Goal: Task Accomplishment & Management: Use online tool/utility

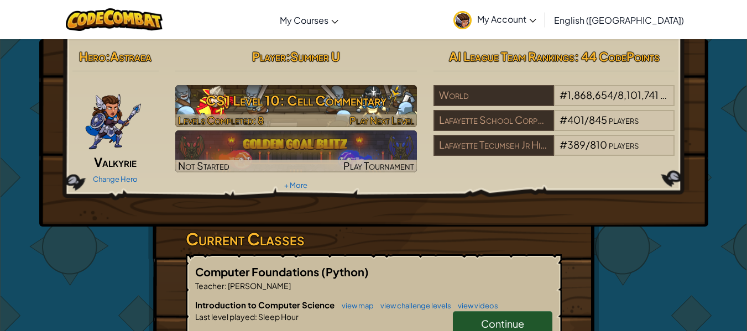
click at [228, 88] on h3 "CS1 Level 10: Cell Commentary" at bounding box center [296, 100] width 242 height 25
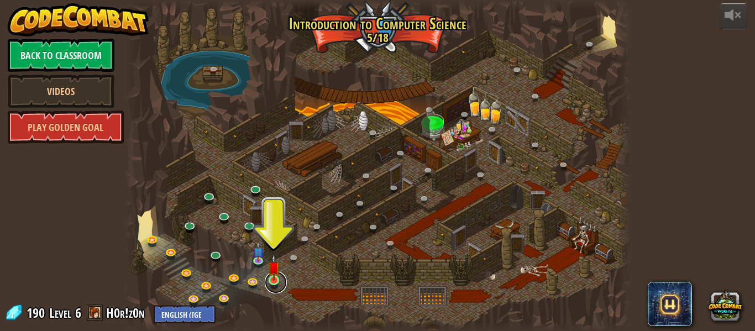
click at [281, 276] on link at bounding box center [276, 282] width 22 height 22
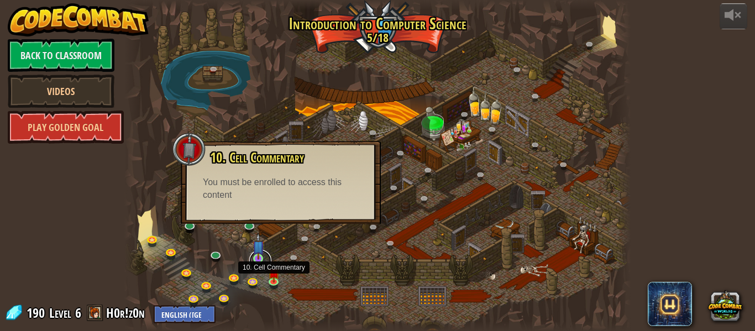
click at [264, 256] on link at bounding box center [260, 261] width 22 height 22
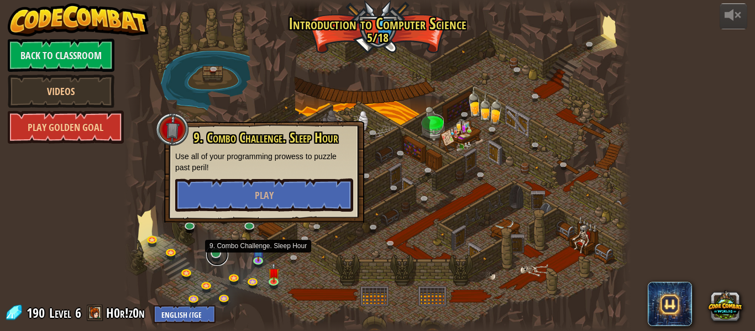
click at [212, 260] on link at bounding box center [217, 255] width 22 height 22
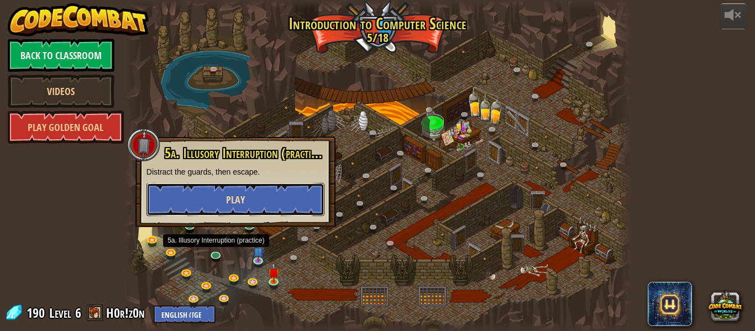
click at [315, 203] on button "Play" at bounding box center [235, 199] width 178 height 33
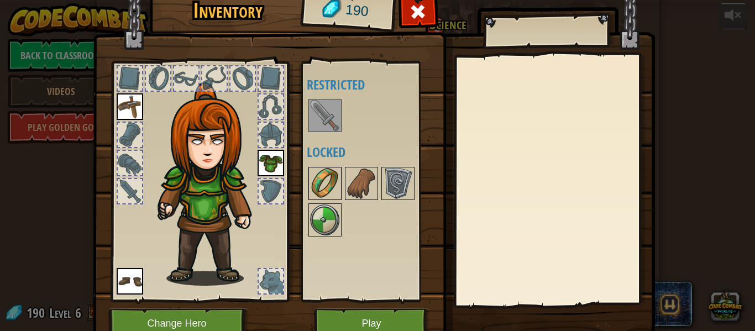
click at [310, 188] on img at bounding box center [325, 183] width 31 height 31
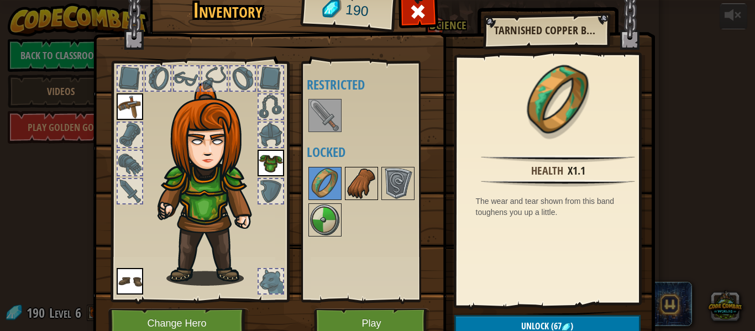
click at [359, 190] on img at bounding box center [361, 183] width 31 height 31
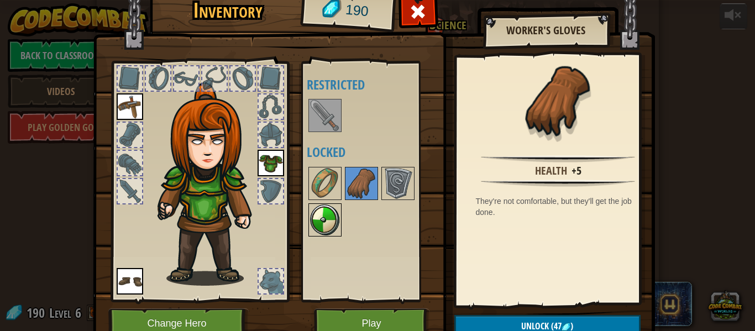
click at [317, 221] on img at bounding box center [325, 220] width 31 height 31
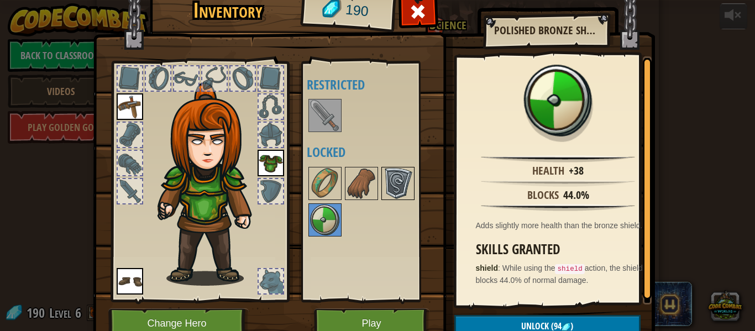
click at [399, 181] on img at bounding box center [398, 183] width 31 height 31
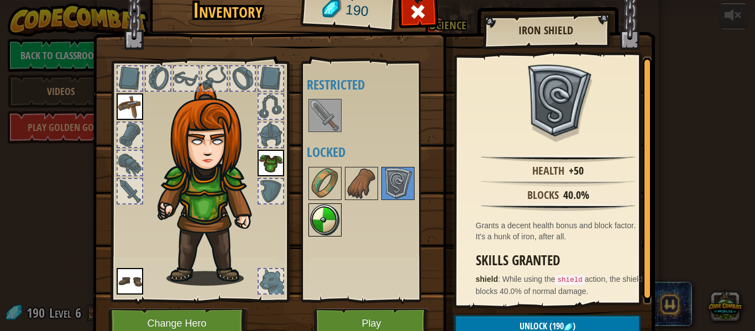
click at [310, 217] on img at bounding box center [325, 220] width 31 height 31
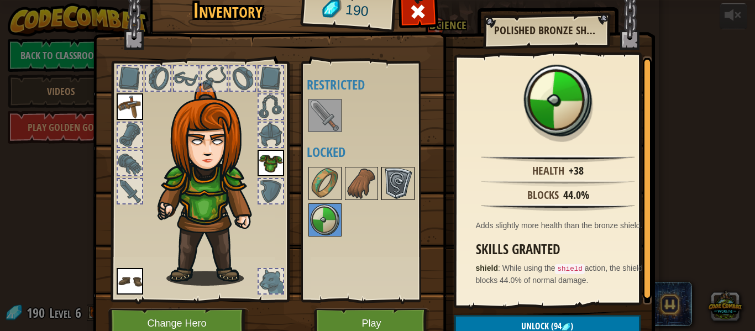
click at [385, 173] on img at bounding box center [398, 183] width 31 height 31
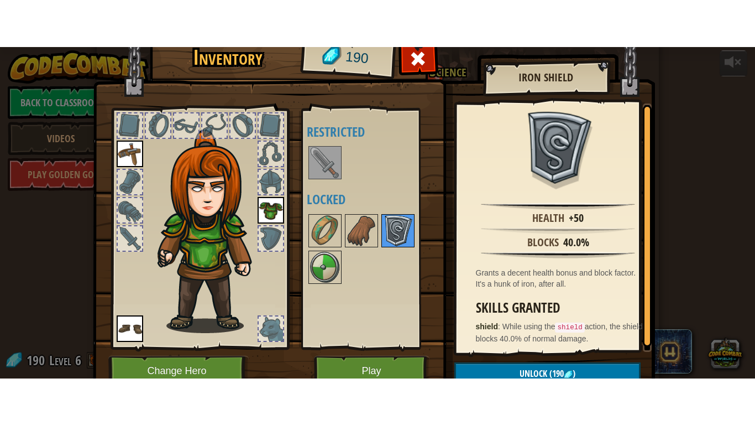
scroll to position [2, 0]
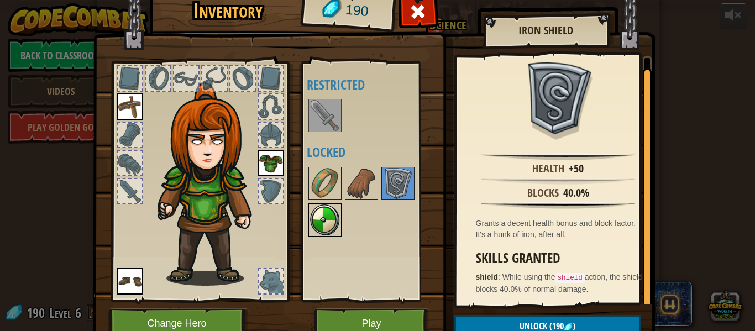
click at [322, 219] on img at bounding box center [325, 220] width 31 height 31
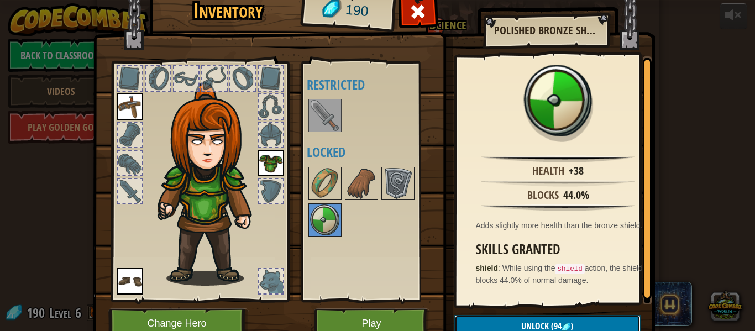
click at [600, 319] on button "Unlock (94 )" at bounding box center [547, 326] width 186 height 23
click at [591, 323] on button "Confirm" at bounding box center [547, 326] width 186 height 23
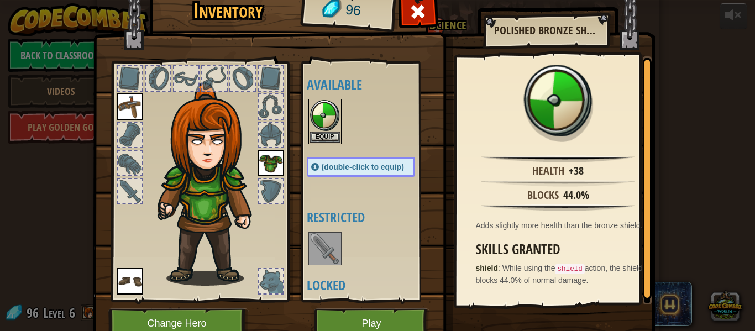
click at [317, 245] on img at bounding box center [325, 248] width 31 height 31
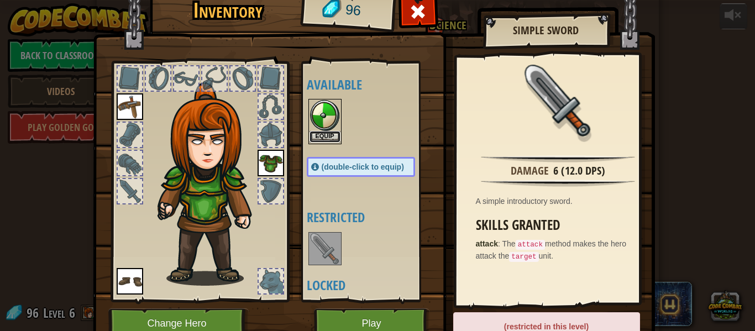
click at [326, 132] on button "Equip" at bounding box center [325, 137] width 31 height 12
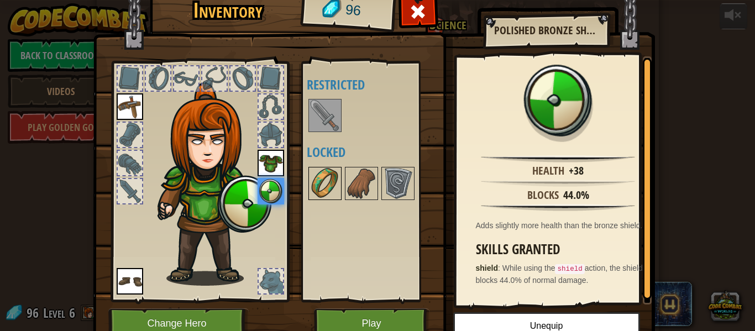
click at [328, 183] on img at bounding box center [325, 183] width 31 height 31
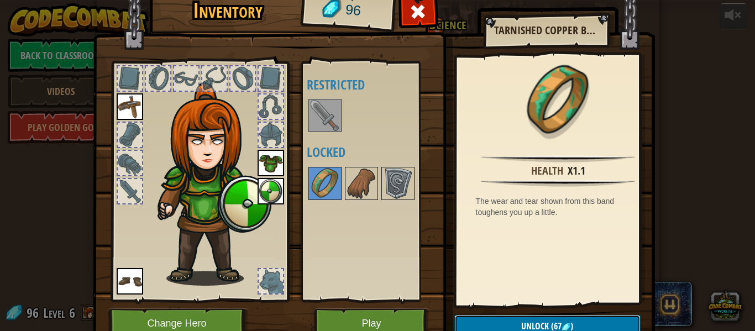
click at [598, 323] on button "Unlock (67 )" at bounding box center [547, 326] width 186 height 23
click at [601, 322] on button "Confirm" at bounding box center [547, 326] width 186 height 23
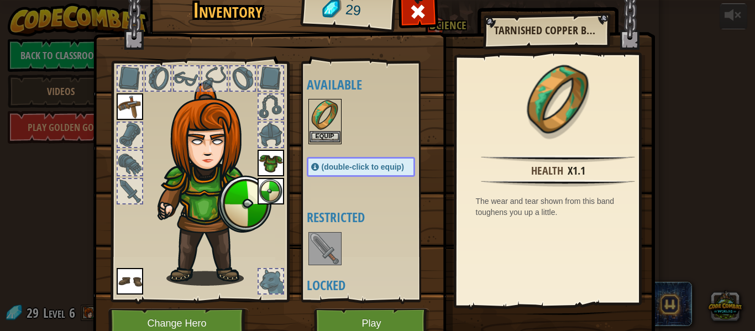
click at [322, 122] on img at bounding box center [325, 115] width 31 height 31
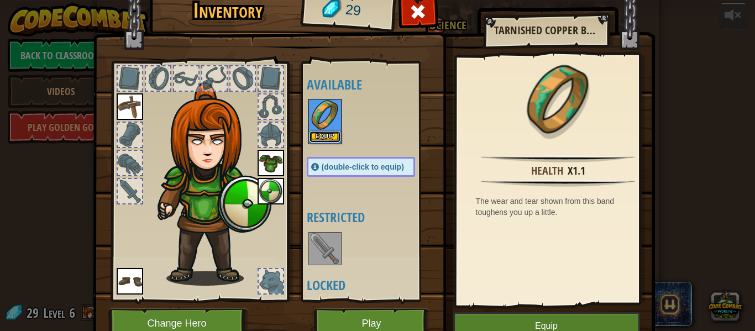
click at [310, 139] on button "Equip" at bounding box center [325, 137] width 31 height 12
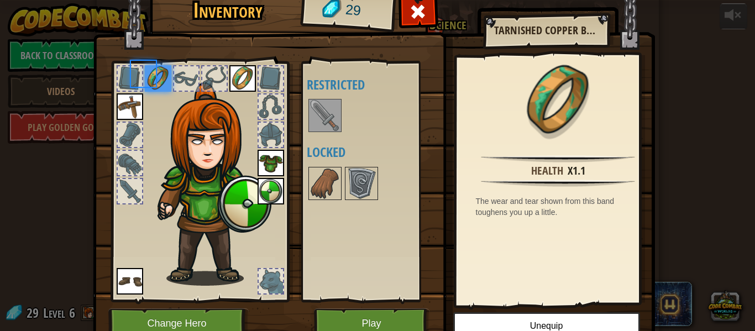
click at [322, 176] on img at bounding box center [325, 183] width 31 height 31
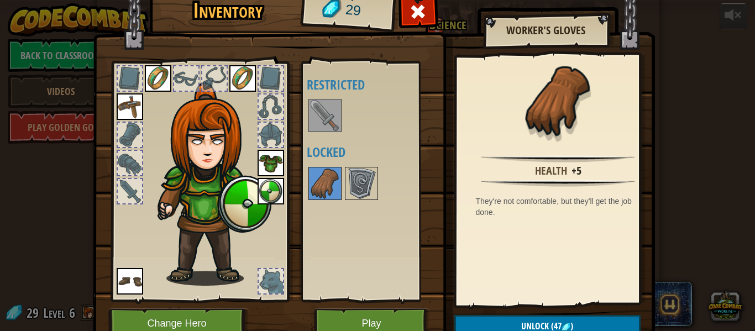
click at [147, 82] on img at bounding box center [158, 78] width 27 height 27
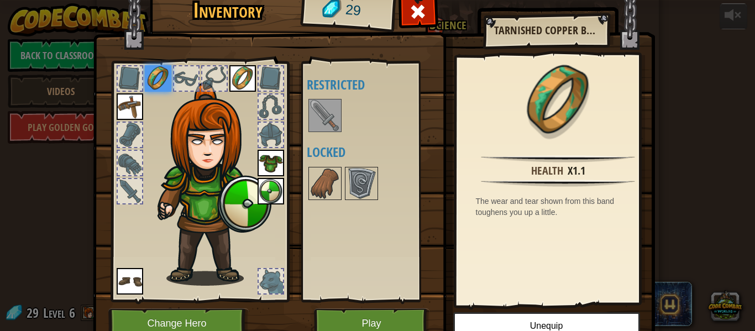
click at [231, 74] on img at bounding box center [242, 78] width 27 height 27
click at [237, 84] on img at bounding box center [242, 78] width 27 height 27
click at [149, 70] on img at bounding box center [158, 78] width 27 height 27
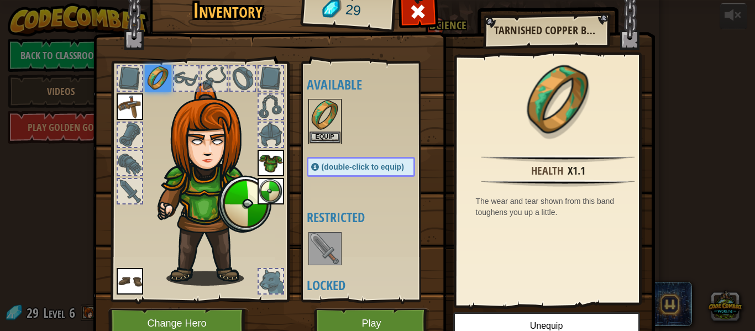
click at [127, 77] on div at bounding box center [130, 78] width 24 height 24
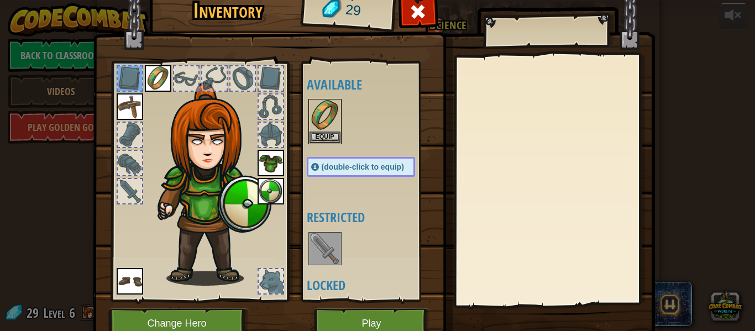
click at [169, 118] on img at bounding box center [212, 183] width 119 height 203
click at [312, 138] on button "Equip" at bounding box center [325, 137] width 31 height 12
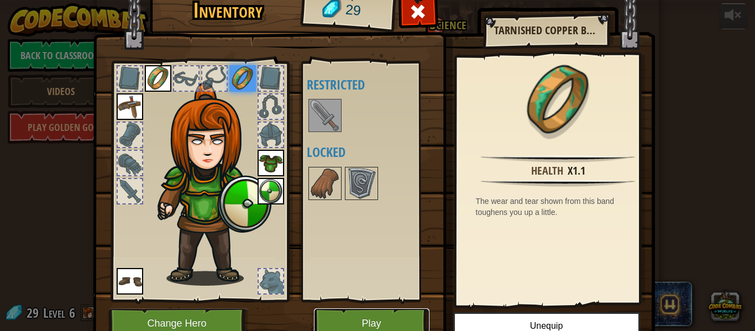
click at [339, 325] on button "Play" at bounding box center [372, 323] width 116 height 30
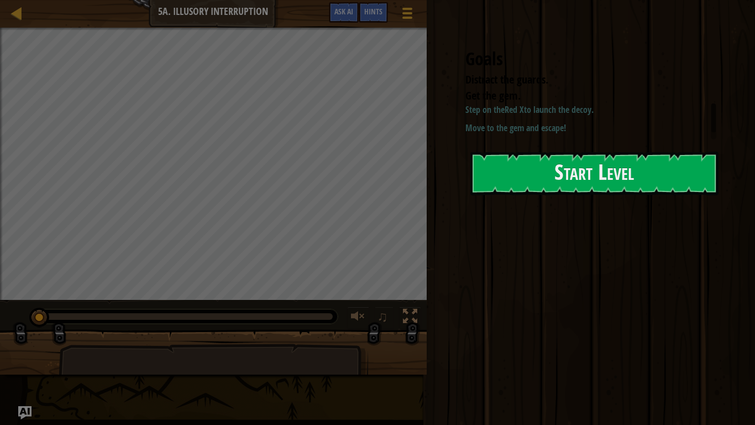
click at [643, 210] on div "Goals Distract the guards. Get the gem. Step on the Red X to launch the decoy. …" at bounding box center [596, 106] width 317 height 212
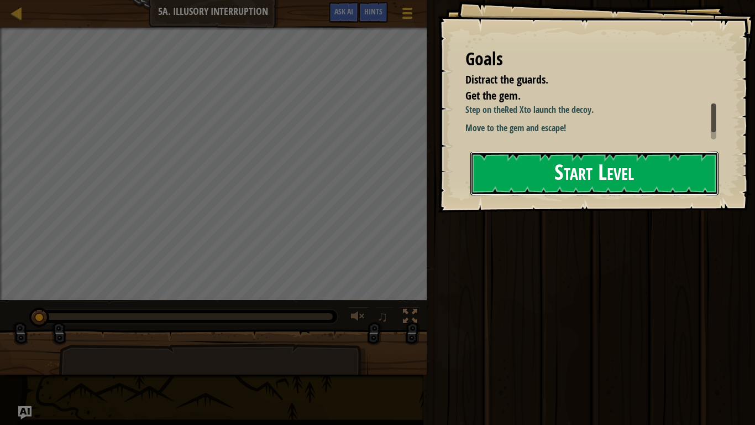
click at [652, 187] on button "Start Level" at bounding box center [594, 173] width 248 height 44
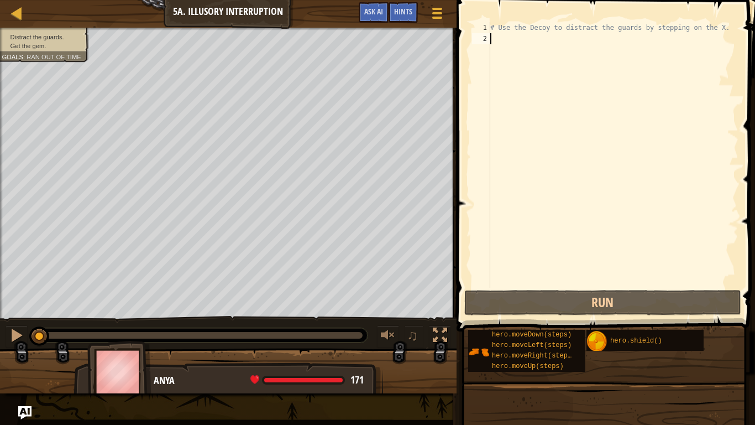
type textarea "r"
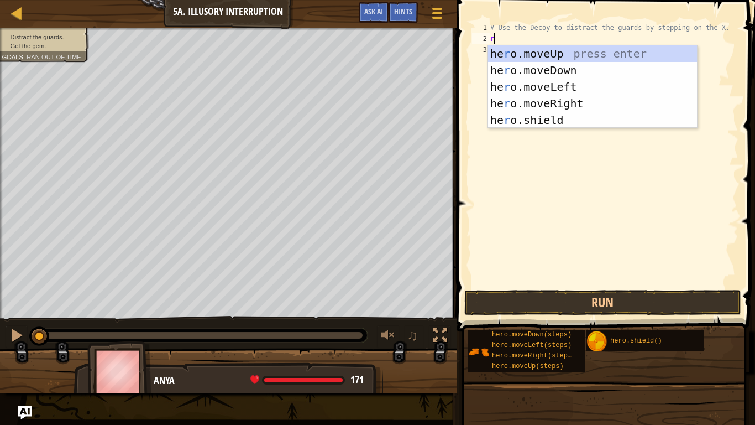
scroll to position [5, 0]
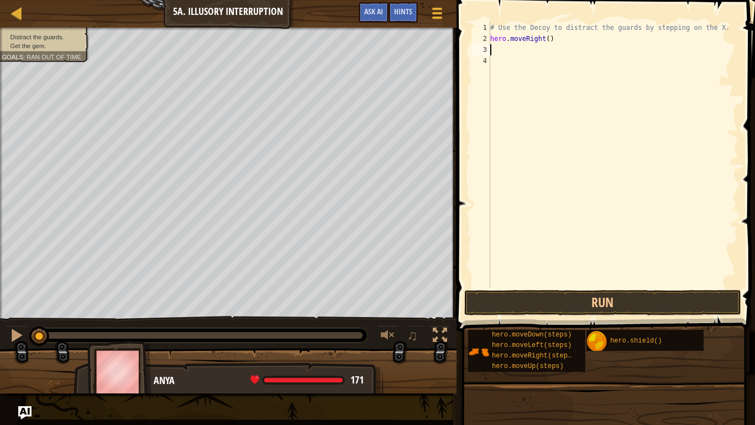
type textarea "d"
type textarea "hero.moveDown(2)"
type textarea "u"
type textarea "hero.moveUp(2)"
type textarea "r"
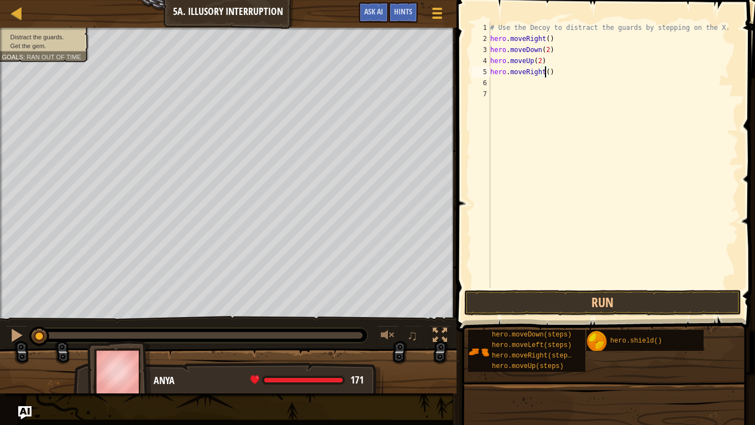
scroll to position [5, 4]
type textarea "hero.moveRight(3)"
click at [653, 304] on button "Run" at bounding box center [602, 302] width 277 height 25
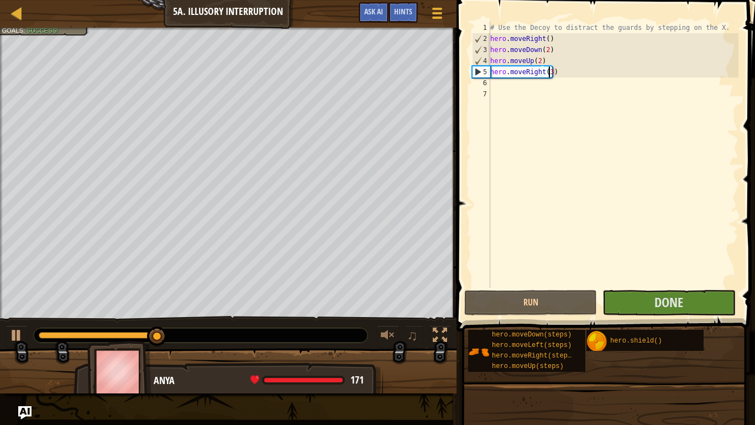
click at [701, 282] on div "# Use the Decoy to distract the guards by stepping on the X. hero . moveRight (…" at bounding box center [613, 165] width 250 height 287
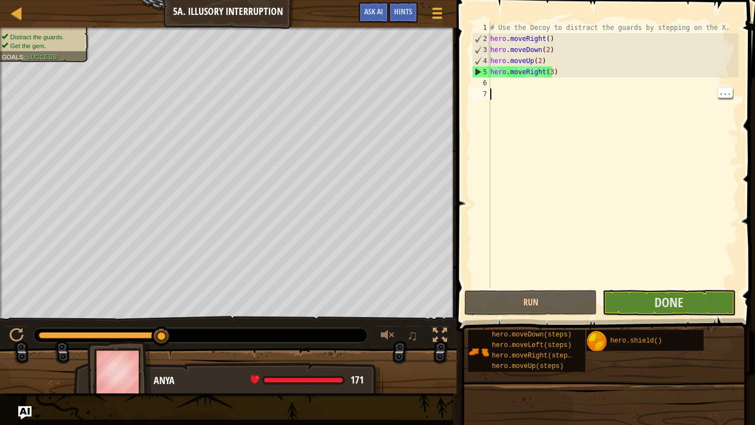
click at [696, 286] on div "# Use the Decoy to distract the guards by stepping on the X. hero . moveRight (…" at bounding box center [613, 165] width 250 height 287
click at [683, 306] on span "Done" at bounding box center [668, 302] width 29 height 18
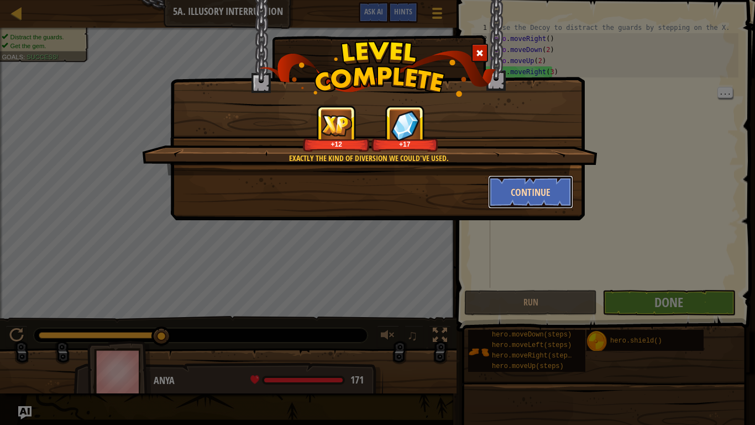
click at [507, 193] on button "Continue" at bounding box center [531, 191] width 86 height 33
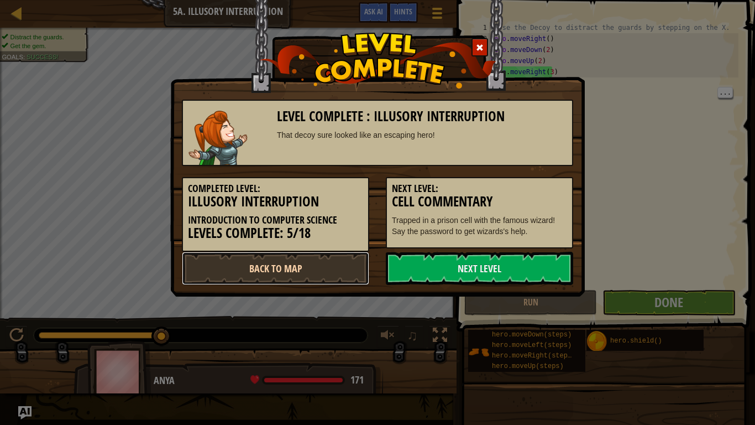
click at [250, 265] on link "Back to Map" at bounding box center [275, 268] width 187 height 33
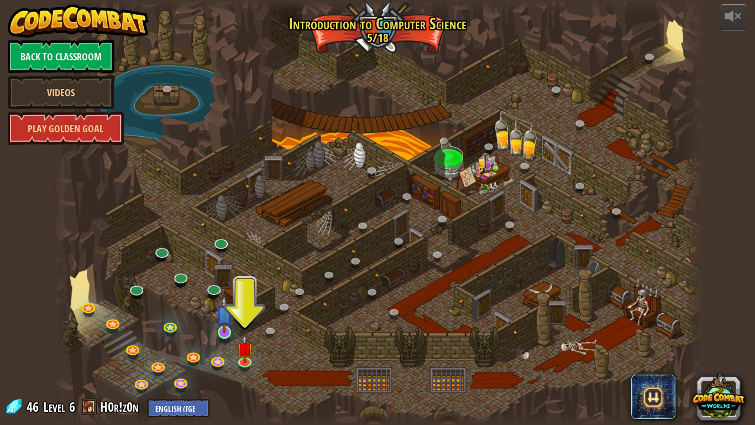
click at [220, 329] on img at bounding box center [224, 314] width 17 height 38
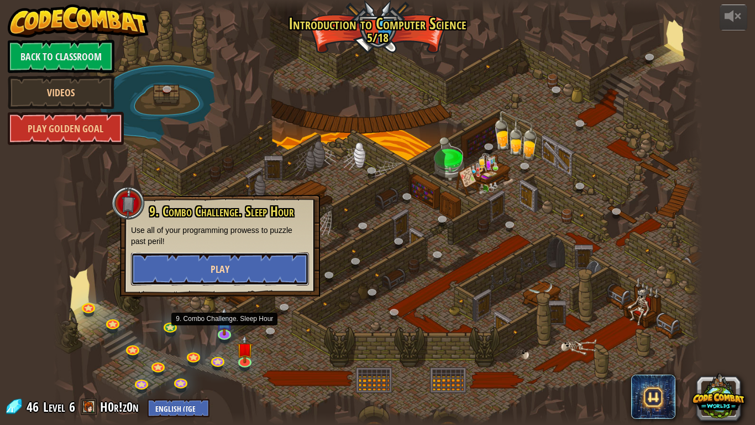
click at [180, 272] on button "Play" at bounding box center [220, 268] width 178 height 33
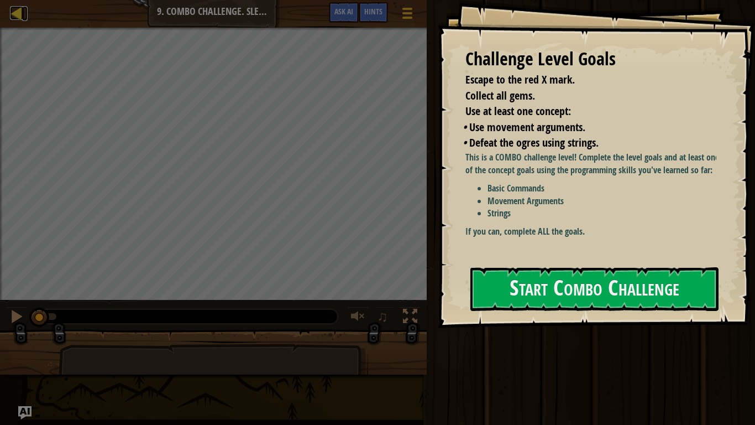
click at [18, 19] on div at bounding box center [17, 13] width 14 height 14
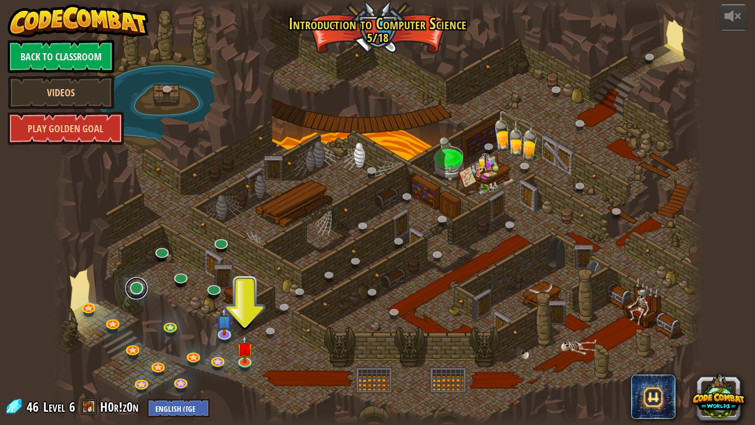
click at [137, 289] on link at bounding box center [136, 288] width 22 height 22
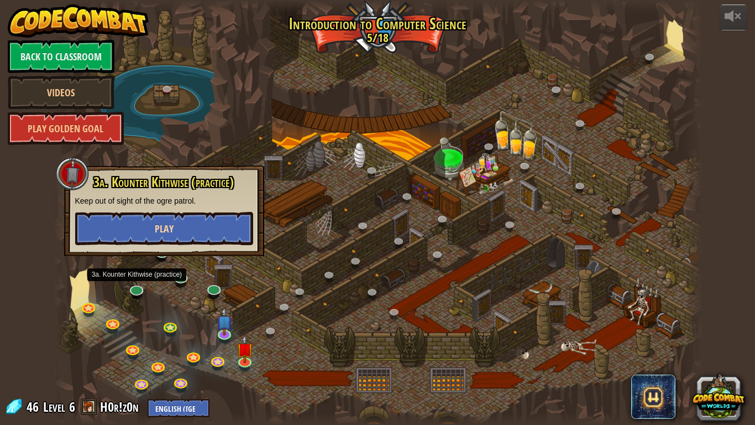
click at [95, 224] on button "Play" at bounding box center [164, 228] width 178 height 33
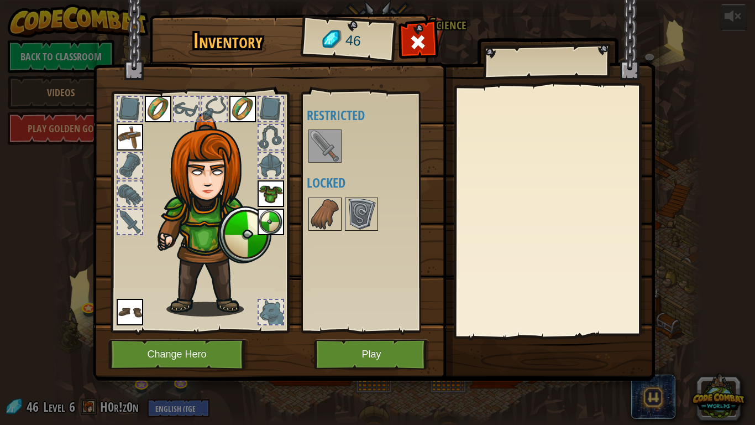
click at [321, 243] on div "Available Equip Equip Equip Equip Equip (double-click to equip) Restricted Lock…" at bounding box center [376, 212] width 139 height 231
click at [332, 155] on img at bounding box center [325, 145] width 31 height 31
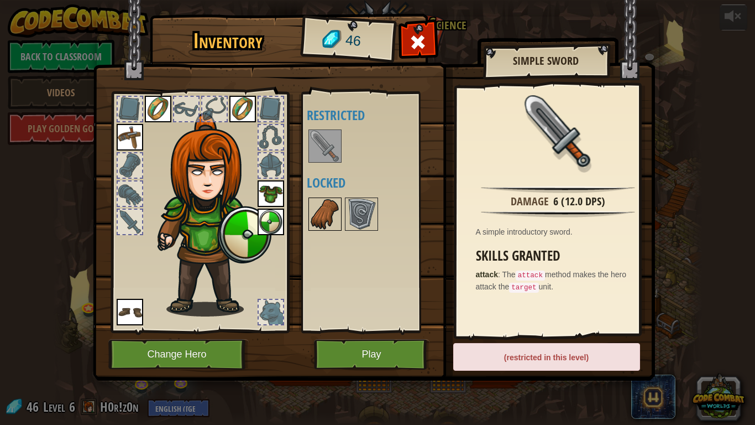
click at [320, 227] on img at bounding box center [325, 213] width 31 height 31
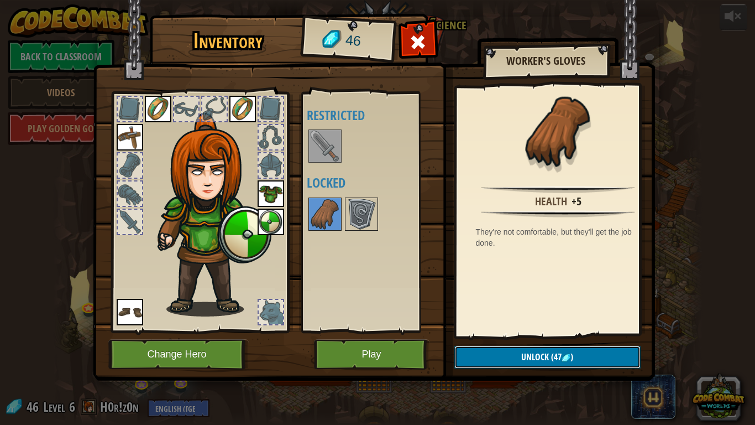
click at [468, 331] on button "Unlock (47 )" at bounding box center [547, 356] width 186 height 23
click at [470, 331] on button "Unlock (47 )" at bounding box center [547, 356] width 186 height 23
click at [312, 150] on img at bounding box center [325, 145] width 31 height 31
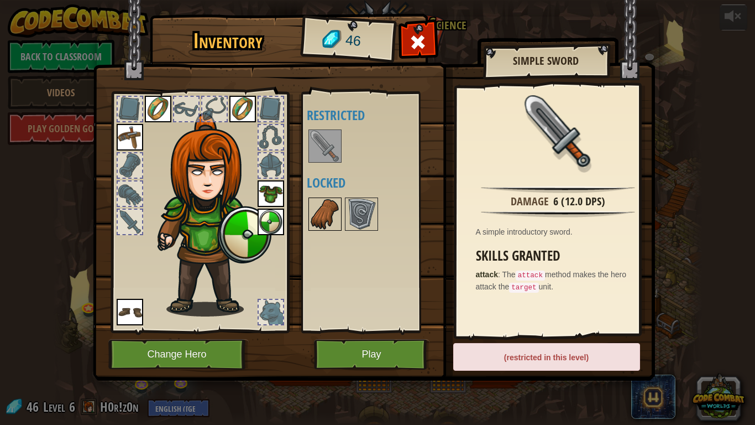
click at [324, 216] on img at bounding box center [325, 213] width 31 height 31
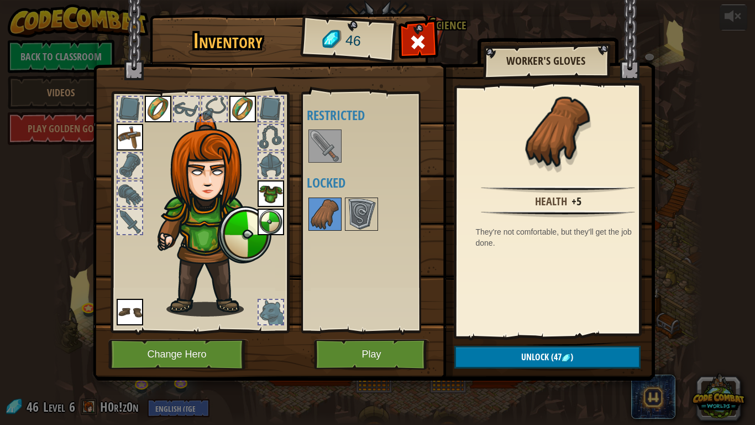
click at [317, 157] on img at bounding box center [325, 145] width 31 height 31
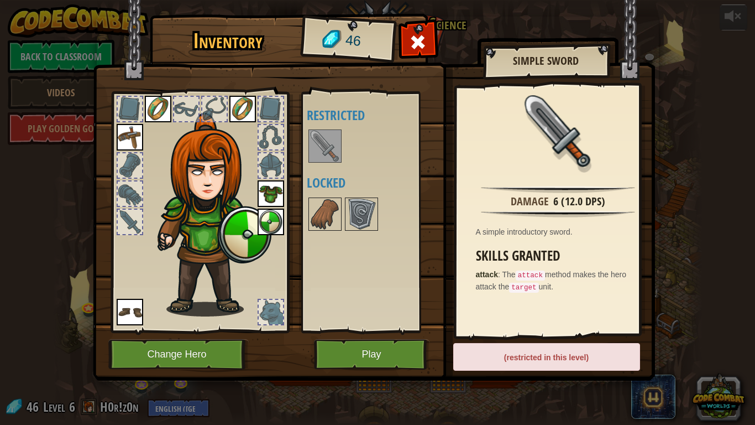
click at [239, 117] on img at bounding box center [242, 109] width 27 height 27
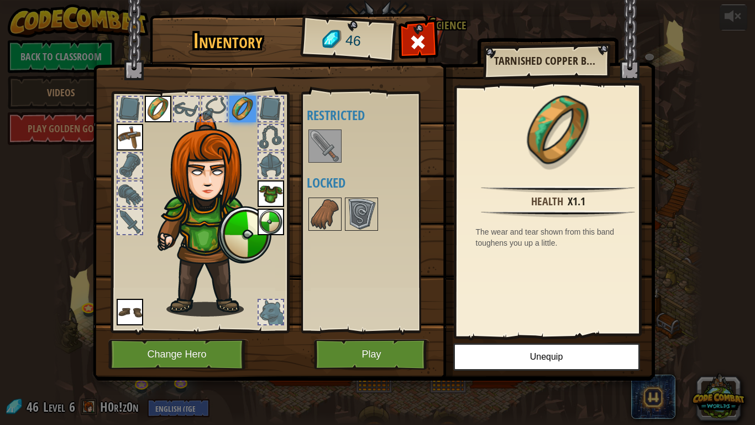
click at [147, 109] on img at bounding box center [158, 109] width 27 height 27
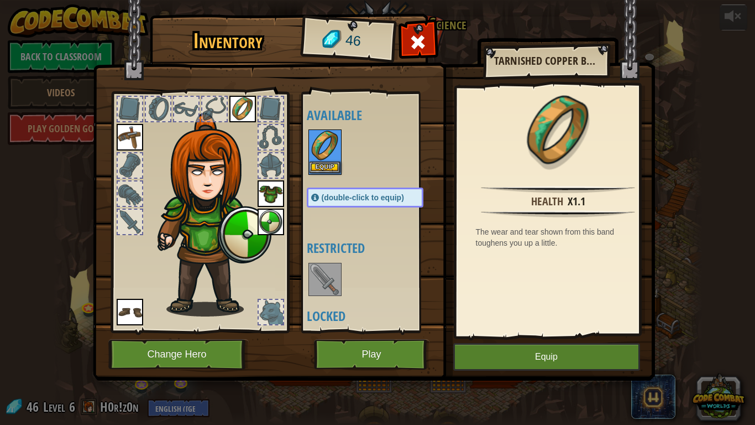
click at [319, 175] on div "Equip" at bounding box center [324, 151] width 33 height 45
click at [317, 171] on button "Equip" at bounding box center [325, 167] width 31 height 12
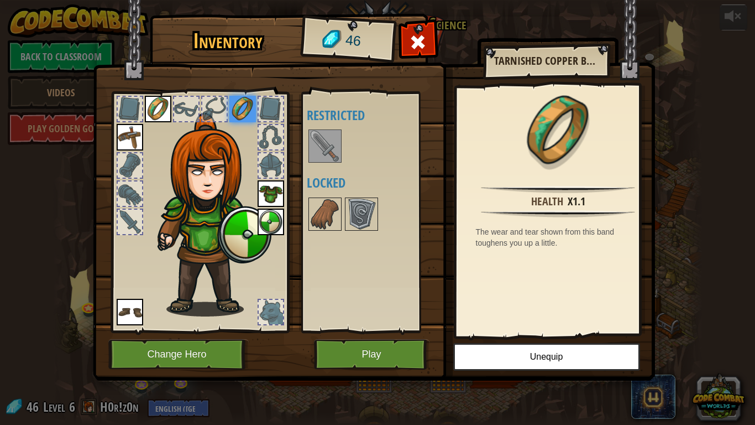
click at [163, 108] on img at bounding box center [158, 109] width 27 height 27
click at [333, 213] on img at bounding box center [325, 213] width 31 height 31
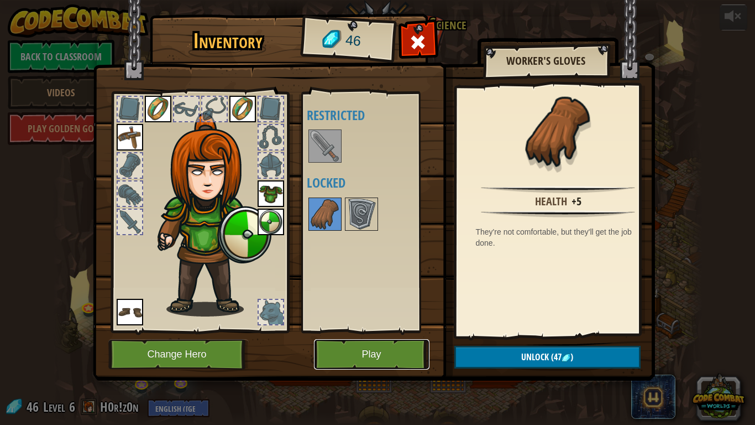
click at [358, 331] on button "Play" at bounding box center [372, 354] width 116 height 30
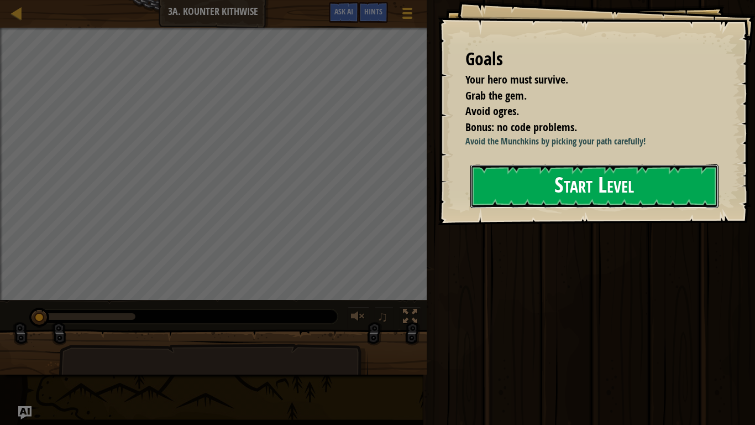
click at [645, 191] on button "Start Level" at bounding box center [594, 186] width 248 height 44
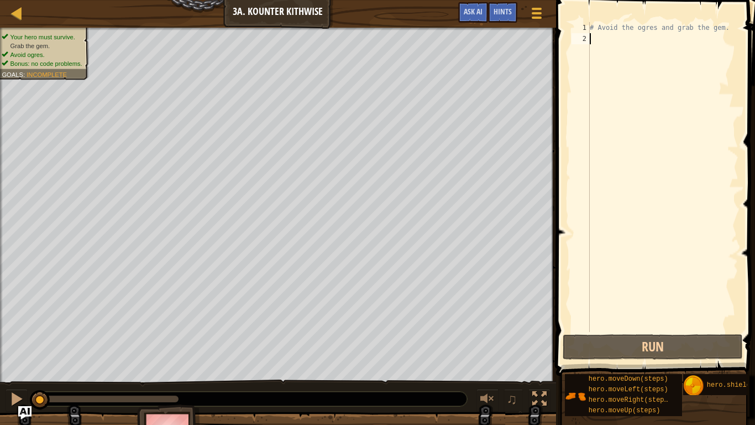
type textarea "d"
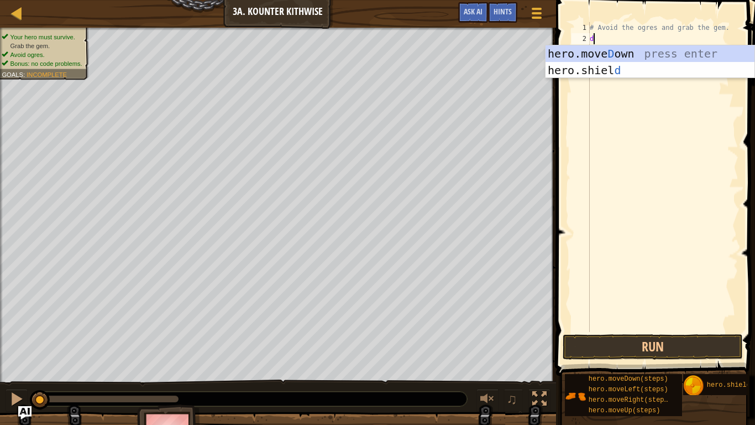
scroll to position [5, 0]
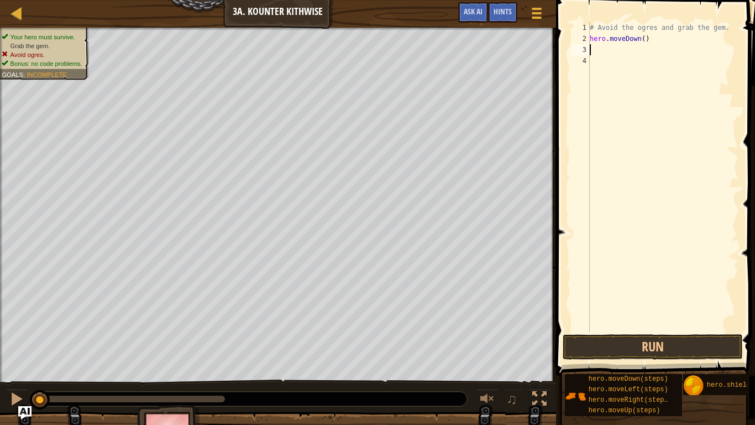
type textarea "r"
type textarea "h"
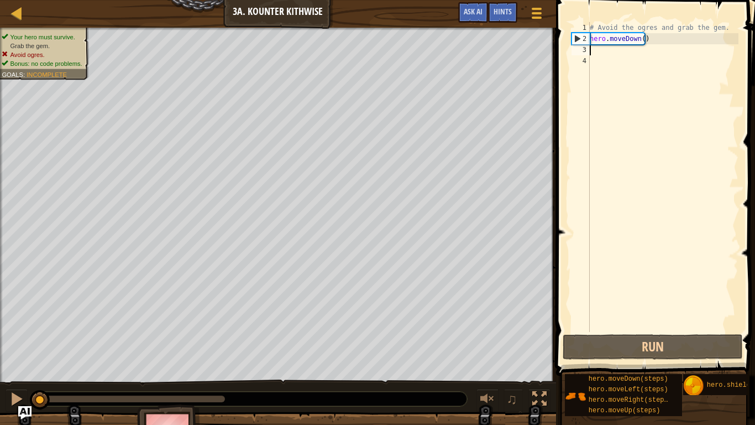
type textarea "hero.moveDown()"
type textarea "r"
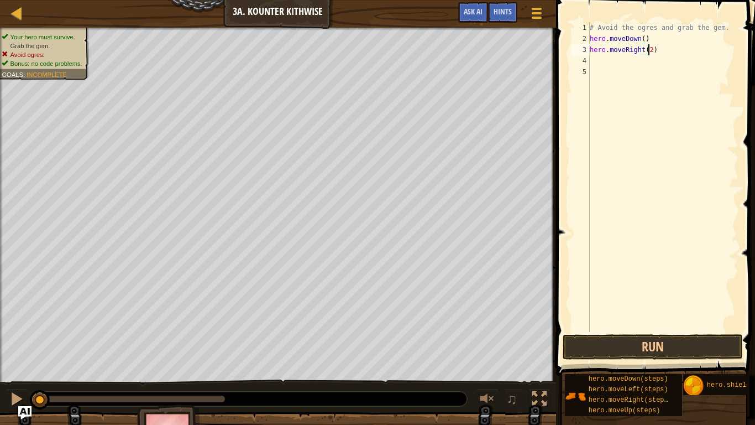
type textarea "hero.moveRight(2)"
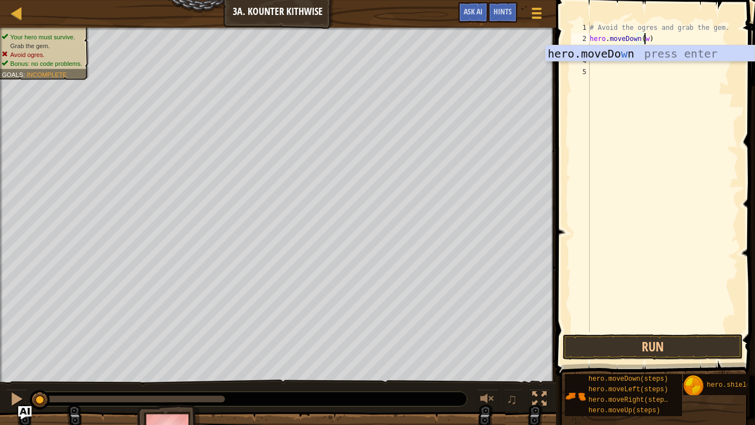
scroll to position [5, 4]
type textarea "hero.moveDown()"
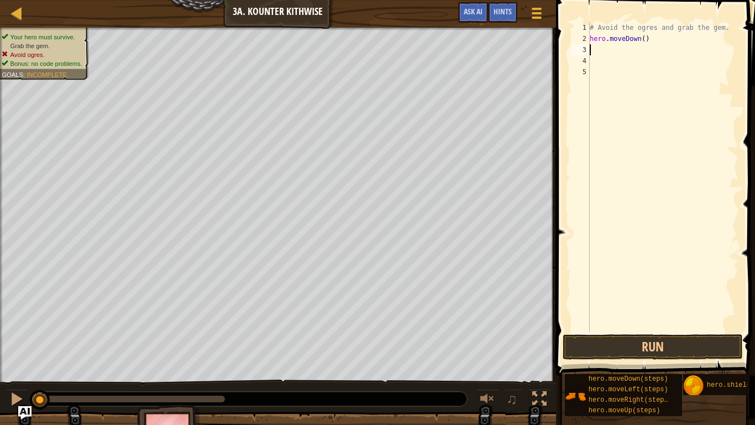
scroll to position [5, 0]
type textarea "r"
type textarea "hero.moveRight()"
type textarea "r"
click at [685, 331] on button "Run" at bounding box center [653, 346] width 180 height 25
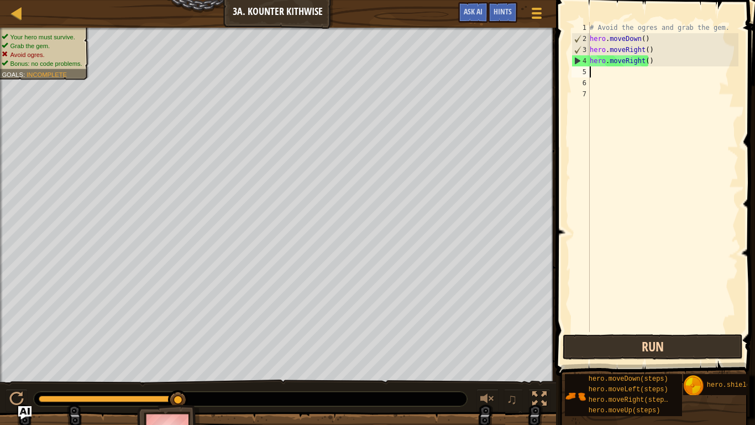
type textarea "hero.moveRight()"
type textarea "h"
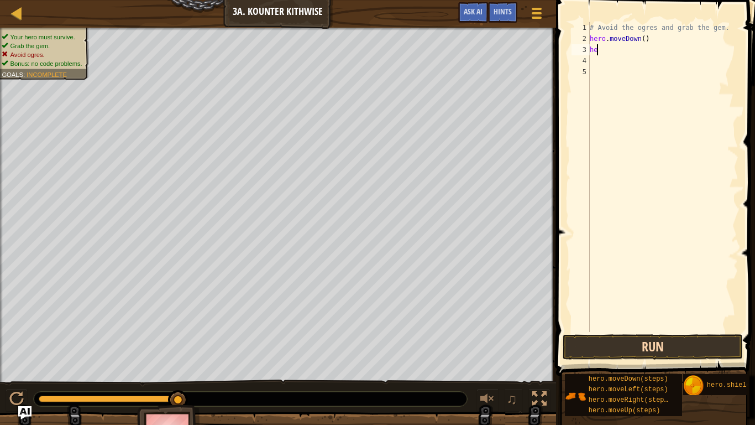
type textarea "h"
type textarea "hero.moveDown(2)"
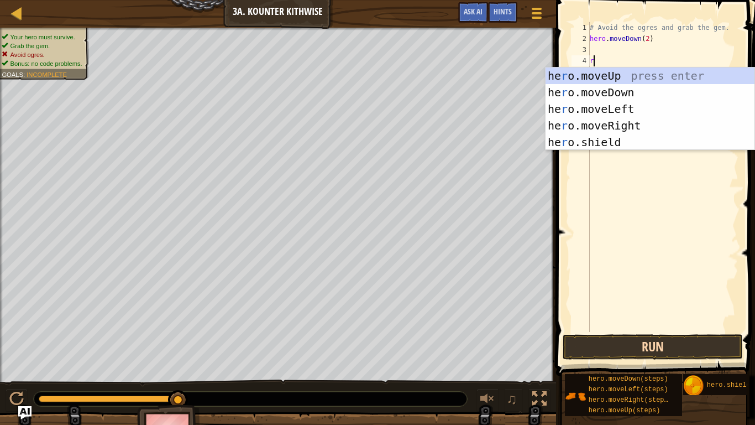
type textarea "ri"
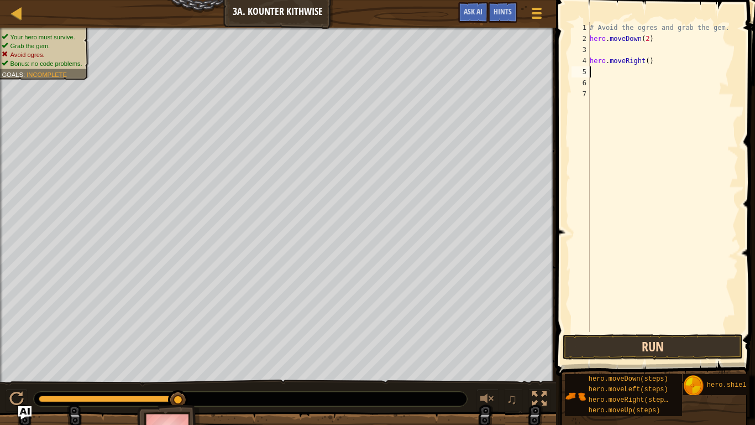
type textarea "hero.moveRight()"
type textarea "u"
type textarea "r"
click at [667, 331] on button "Run" at bounding box center [653, 346] width 180 height 25
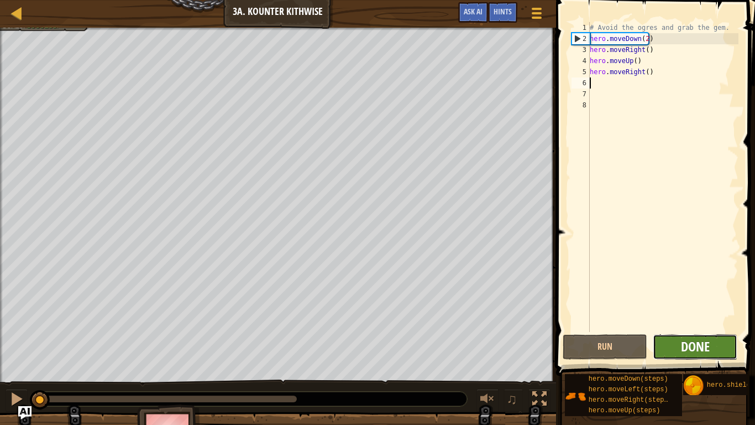
click at [708, 331] on span "Done" at bounding box center [695, 346] width 29 height 18
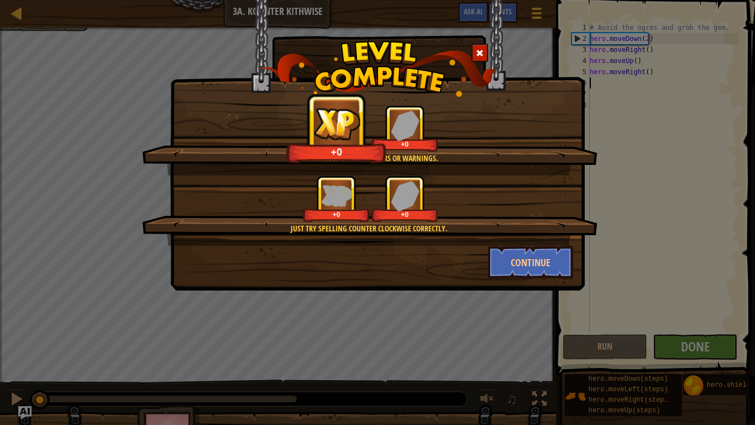
click at [485, 47] on div at bounding box center [480, 53] width 17 height 18
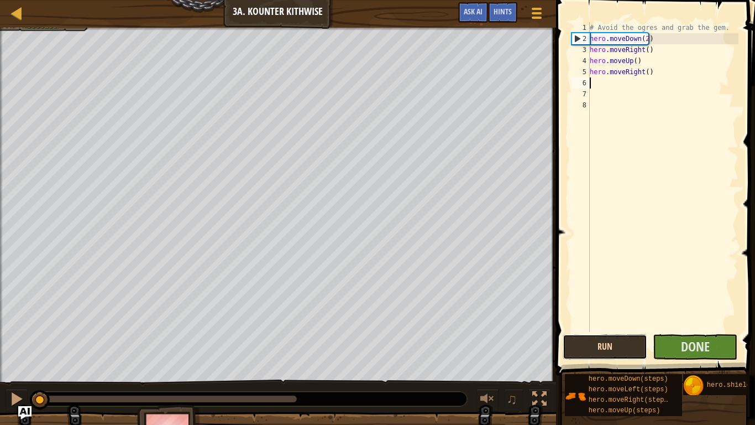
click at [617, 331] on button "Run" at bounding box center [605, 346] width 85 height 25
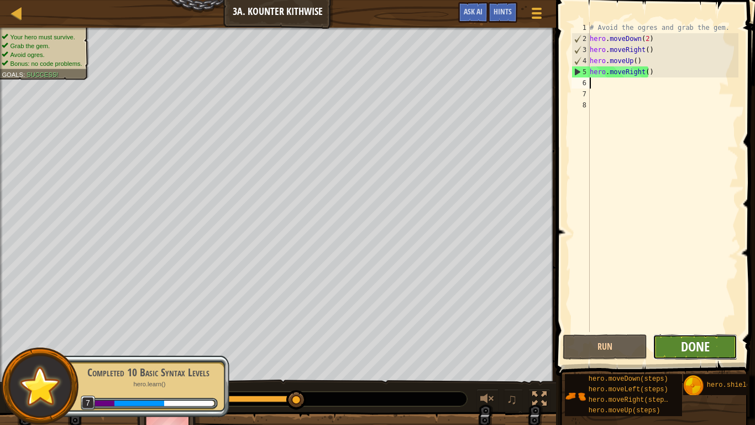
click at [708, 331] on span "Done" at bounding box center [695, 346] width 29 height 18
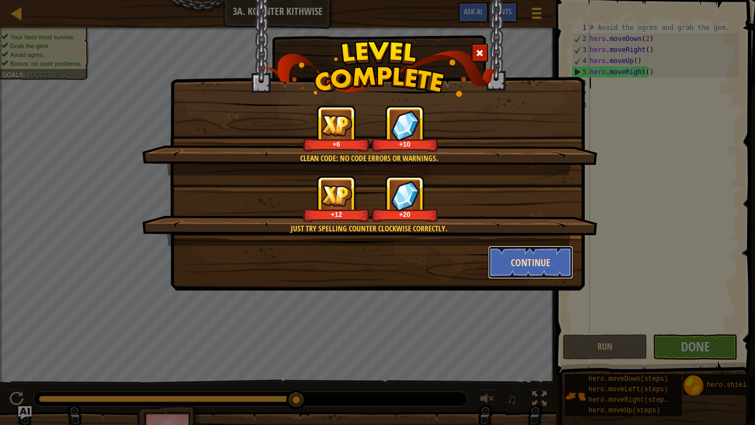
click at [543, 260] on button "Continue" at bounding box center [531, 261] width 86 height 33
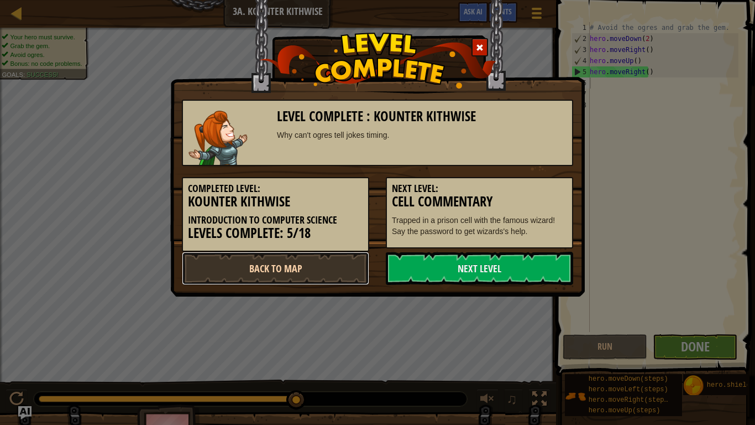
click at [232, 274] on link "Back to Map" at bounding box center [275, 268] width 187 height 33
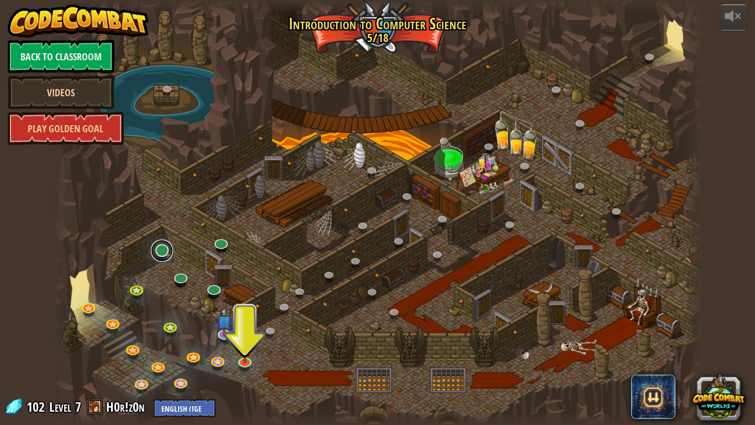
click at [154, 253] on link at bounding box center [162, 250] width 22 height 22
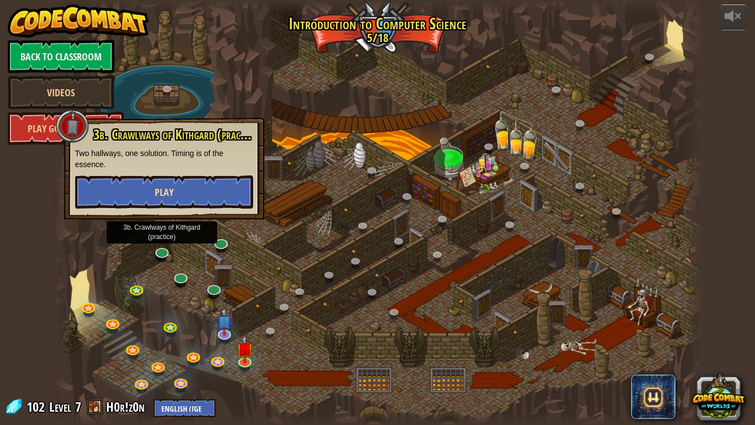
click at [112, 195] on button "Play" at bounding box center [164, 191] width 178 height 33
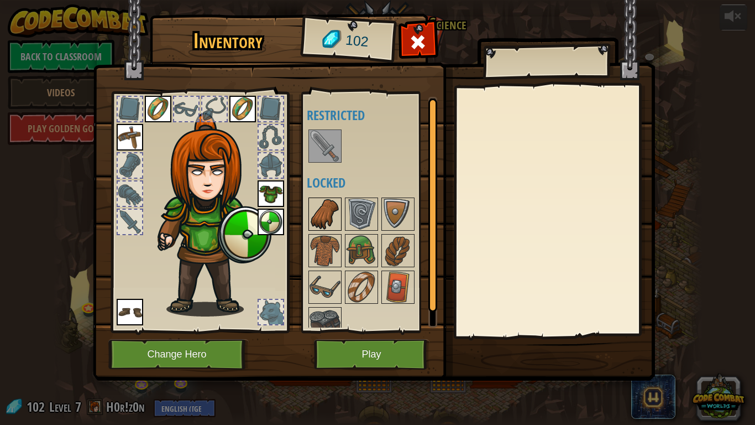
click at [329, 216] on img at bounding box center [325, 213] width 31 height 31
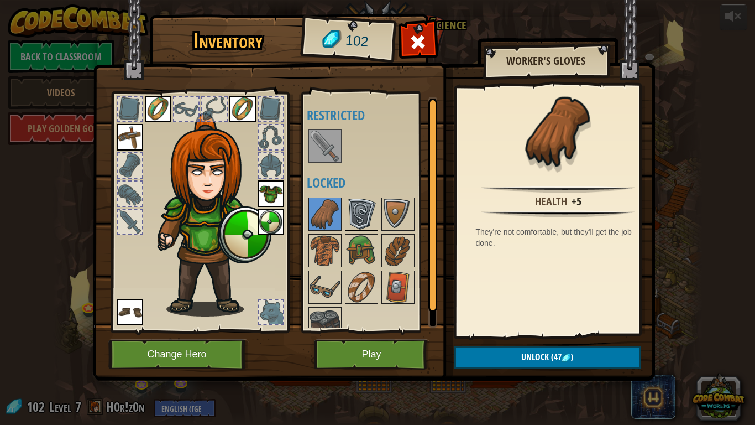
click at [357, 210] on img at bounding box center [361, 213] width 31 height 31
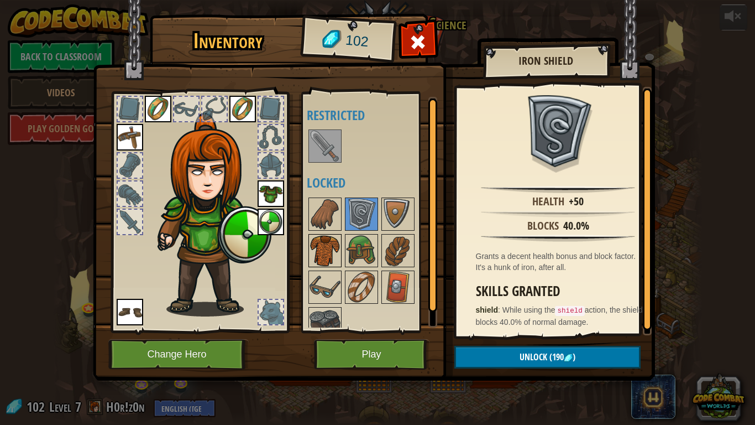
click at [327, 266] on div at bounding box center [324, 250] width 33 height 33
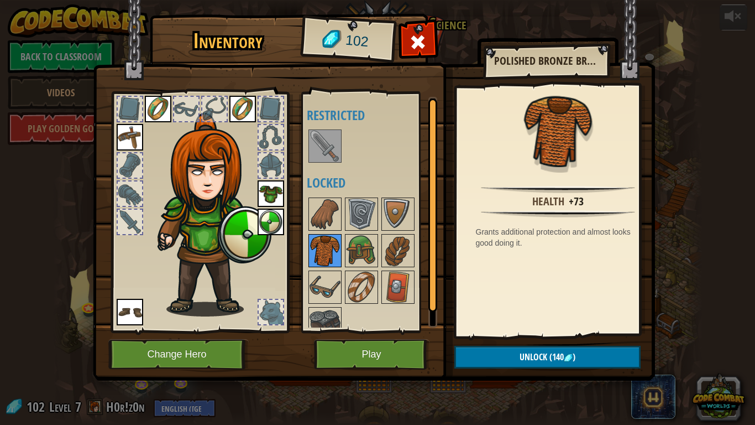
click at [358, 238] on img at bounding box center [361, 250] width 31 height 31
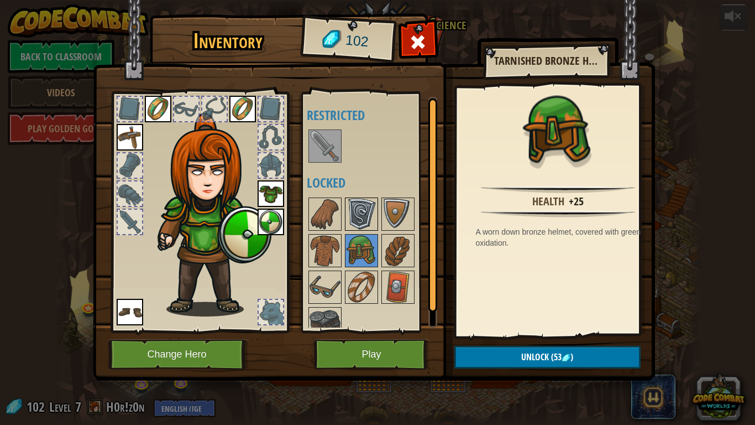
click at [363, 220] on img at bounding box center [361, 213] width 31 height 31
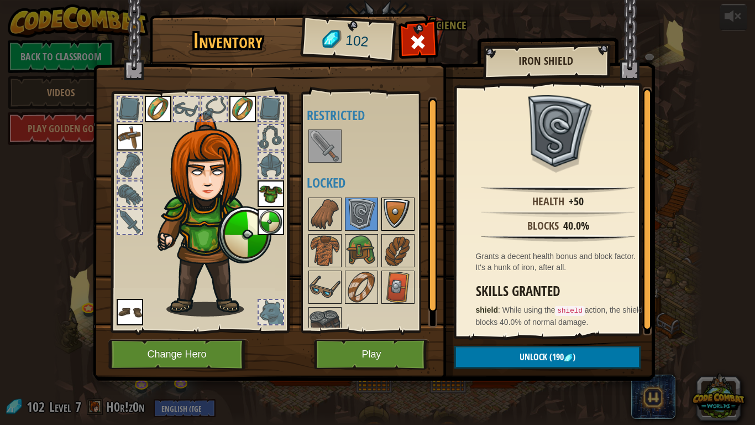
click at [397, 209] on img at bounding box center [398, 213] width 31 height 31
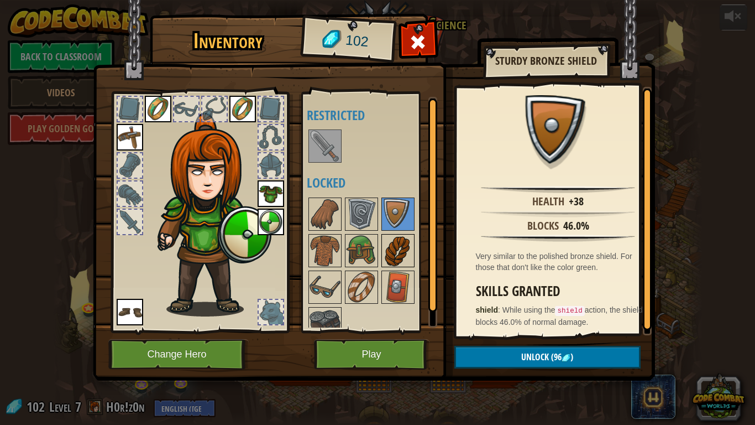
click at [390, 250] on img at bounding box center [398, 250] width 31 height 31
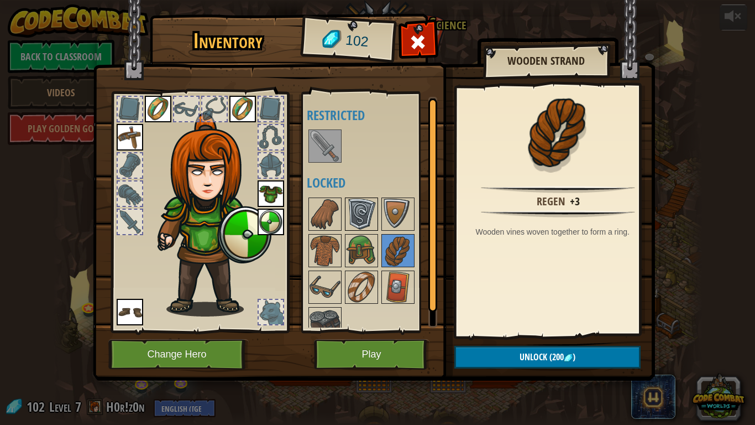
click at [368, 215] on img at bounding box center [361, 213] width 31 height 31
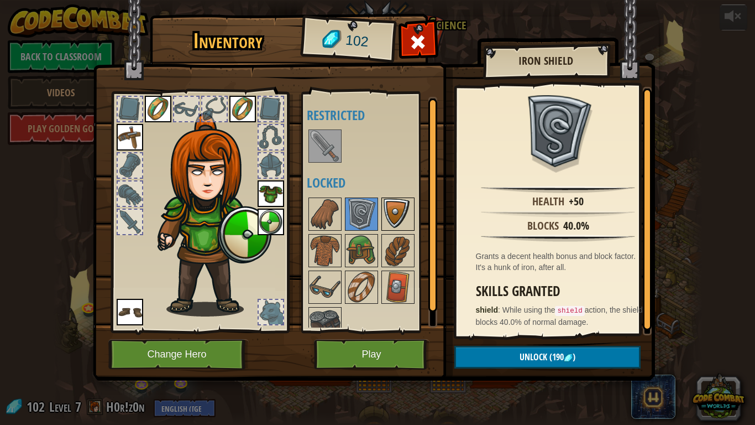
click at [399, 206] on img at bounding box center [398, 213] width 31 height 31
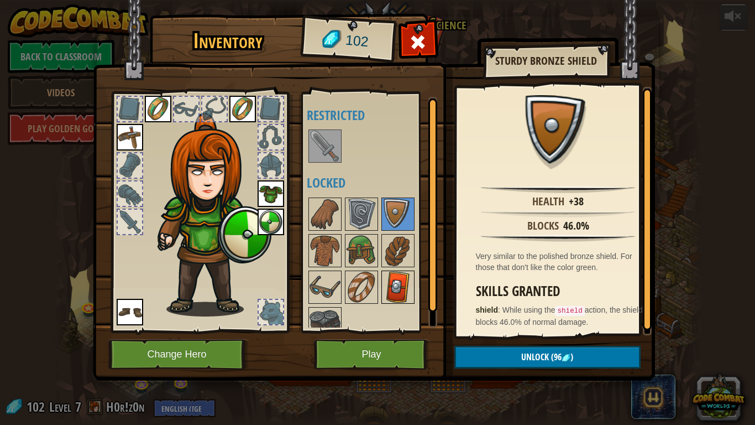
click at [394, 288] on img at bounding box center [398, 286] width 31 height 31
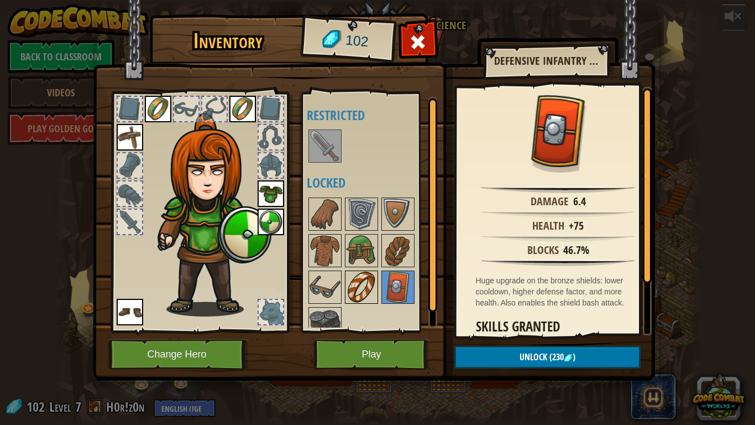
click at [360, 283] on img at bounding box center [361, 286] width 31 height 31
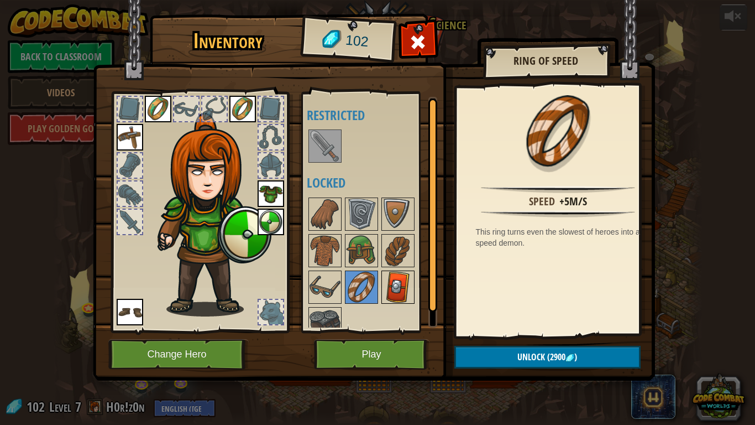
click at [406, 282] on img at bounding box center [398, 286] width 31 height 31
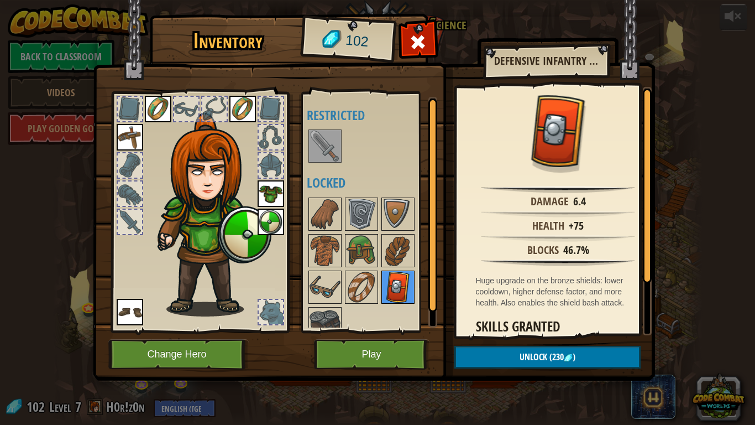
scroll to position [65, 0]
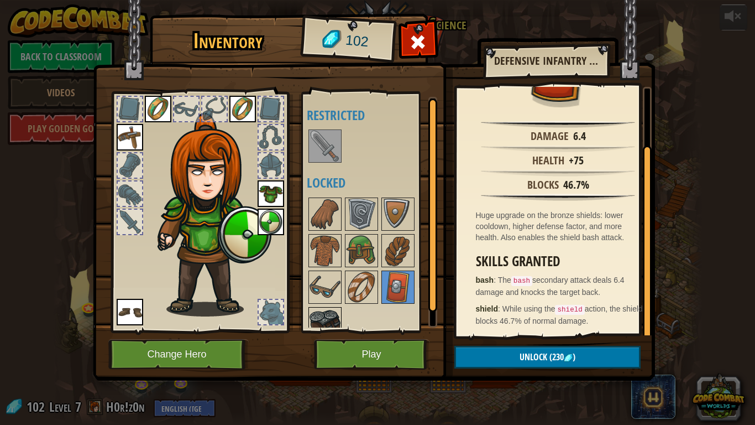
click at [320, 317] on img at bounding box center [325, 323] width 31 height 31
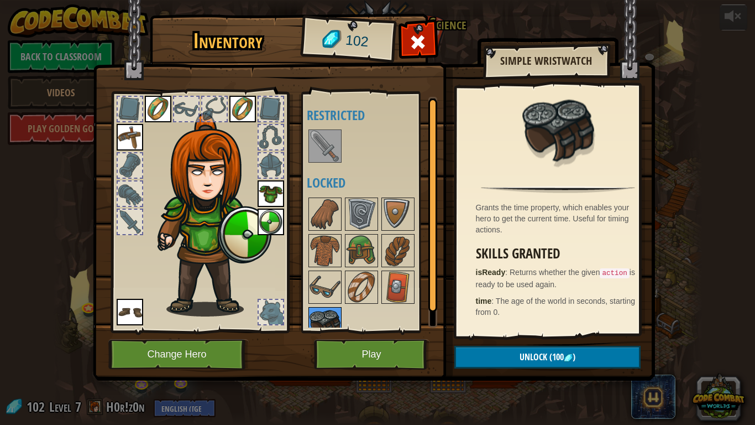
click at [325, 290] on img at bounding box center [325, 286] width 31 height 31
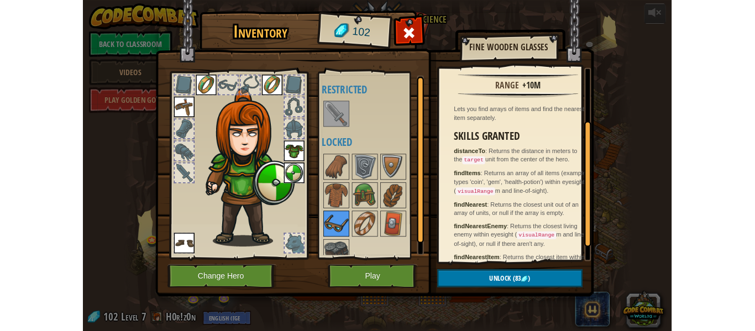
scroll to position [99, 0]
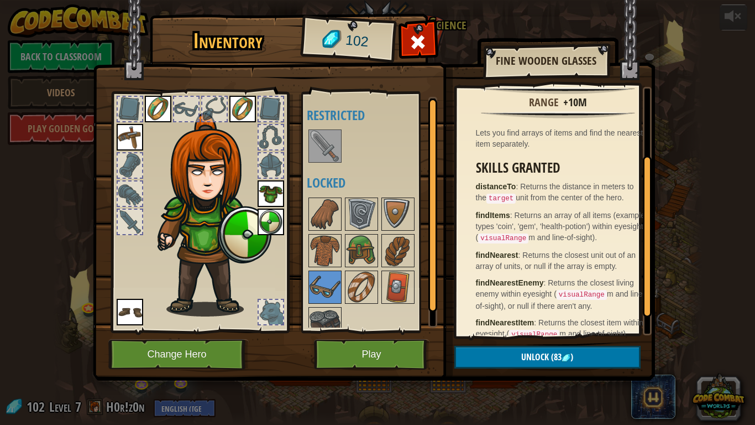
click at [329, 152] on img at bounding box center [325, 145] width 31 height 31
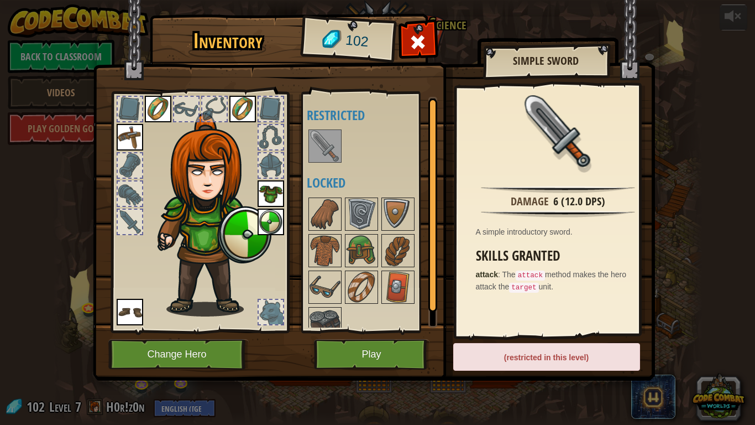
click at [330, 216] on img at bounding box center [325, 213] width 31 height 31
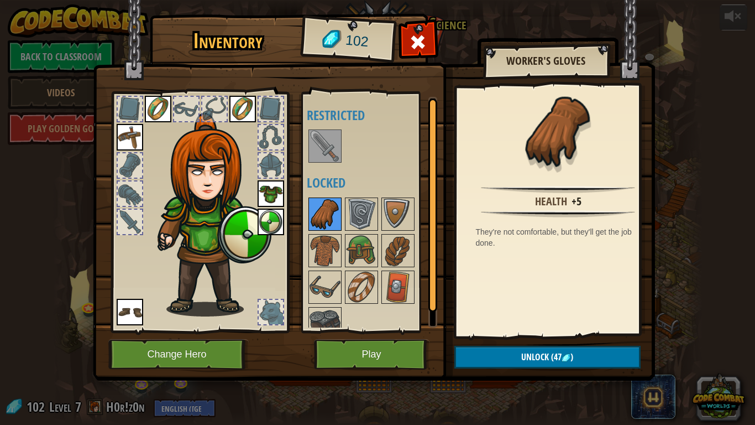
click at [326, 280] on img at bounding box center [325, 286] width 31 height 31
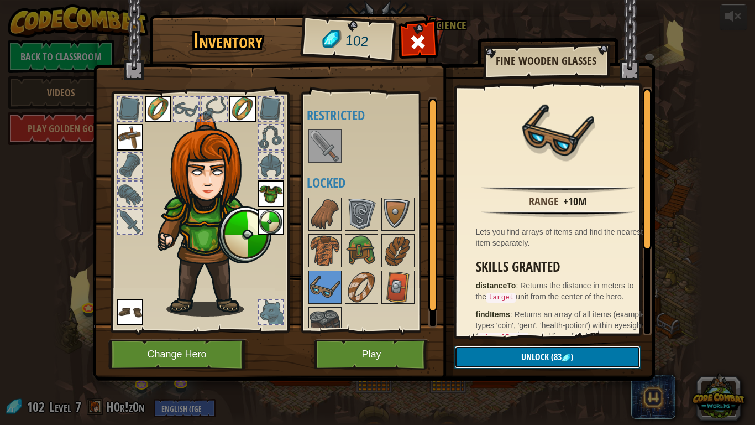
click at [506, 331] on button "Unlock (83 )" at bounding box center [547, 356] width 186 height 23
click at [498, 331] on button "Confirm" at bounding box center [547, 356] width 186 height 23
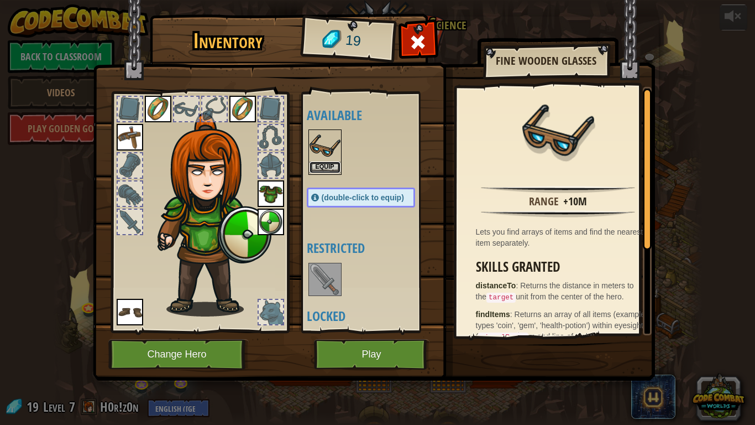
click at [325, 172] on button "Equip" at bounding box center [325, 167] width 31 height 12
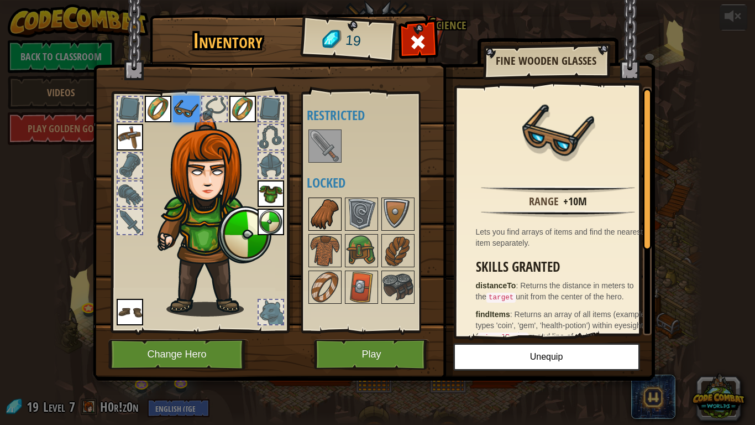
click at [333, 221] on img at bounding box center [325, 213] width 31 height 31
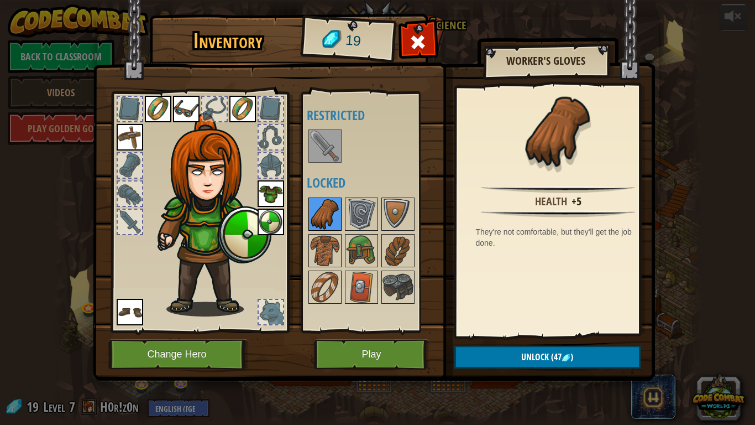
click at [326, 286] on img at bounding box center [325, 286] width 31 height 31
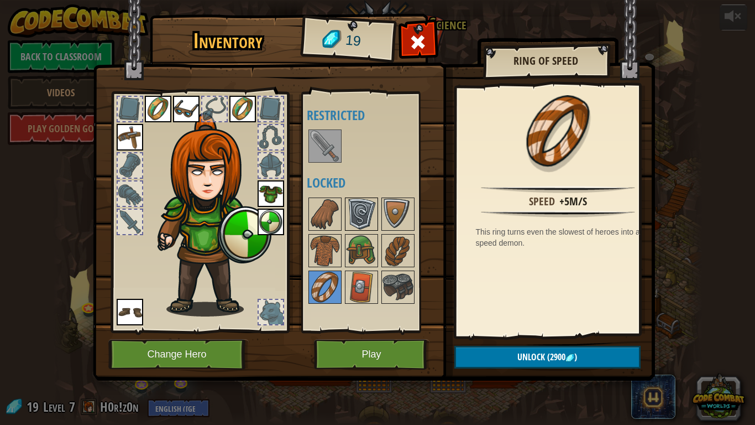
click at [357, 212] on img at bounding box center [361, 213] width 31 height 31
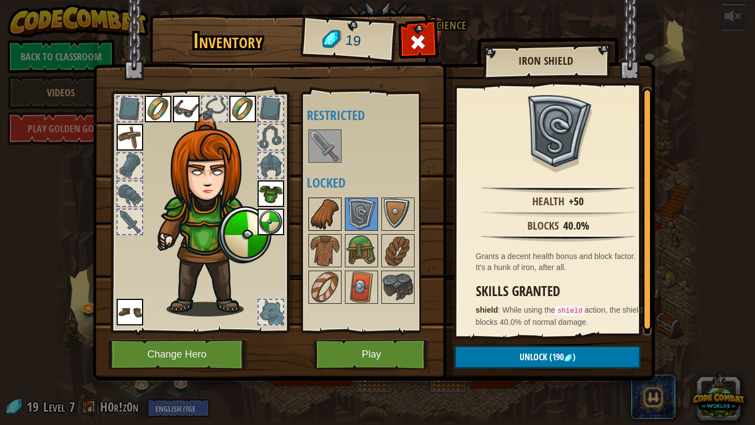
click at [317, 228] on img at bounding box center [325, 213] width 31 height 31
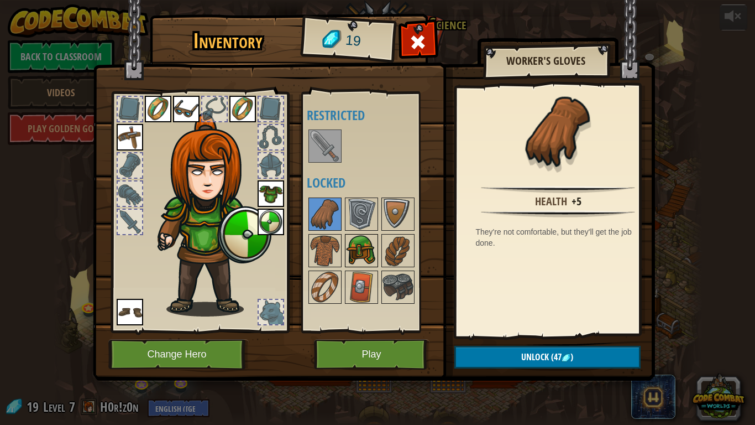
click at [358, 260] on img at bounding box center [361, 250] width 31 height 31
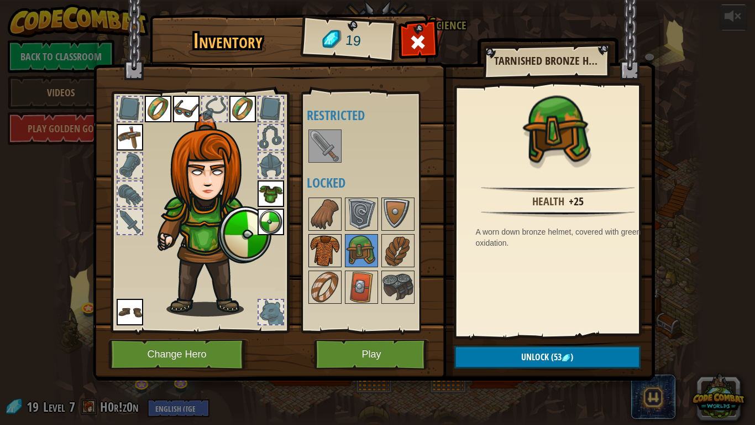
click at [324, 251] on img at bounding box center [325, 250] width 31 height 31
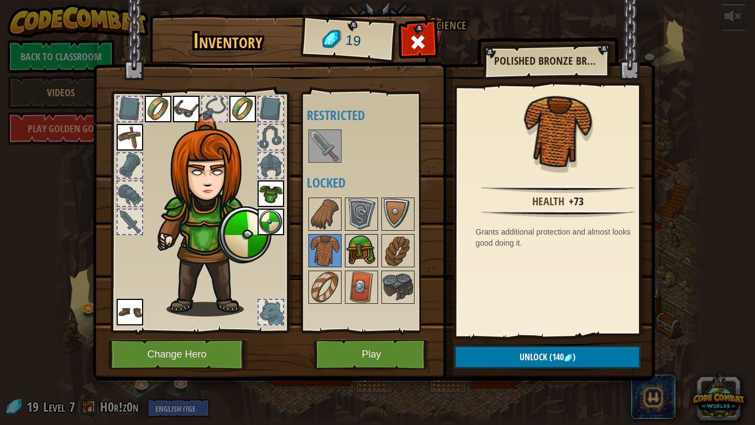
click at [363, 246] on img at bounding box center [361, 250] width 31 height 31
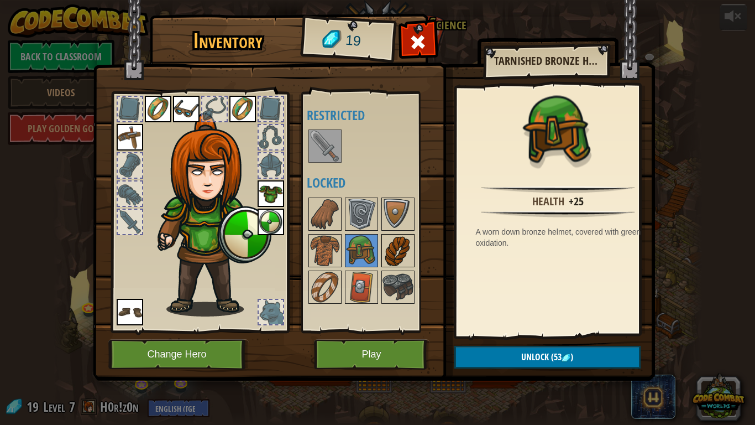
click at [412, 256] on img at bounding box center [398, 250] width 31 height 31
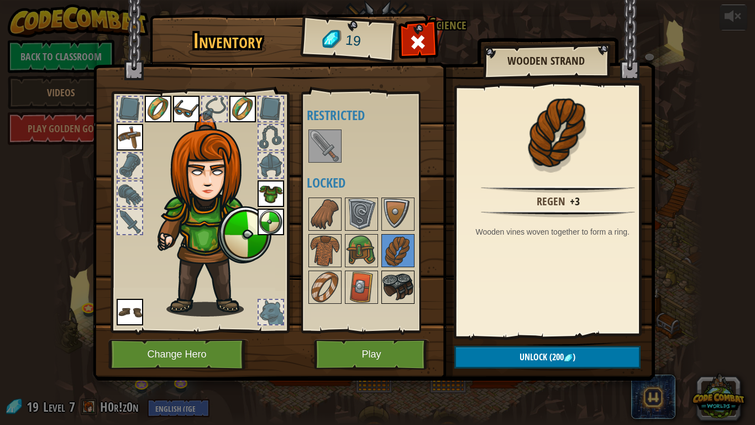
click at [404, 291] on img at bounding box center [398, 286] width 31 height 31
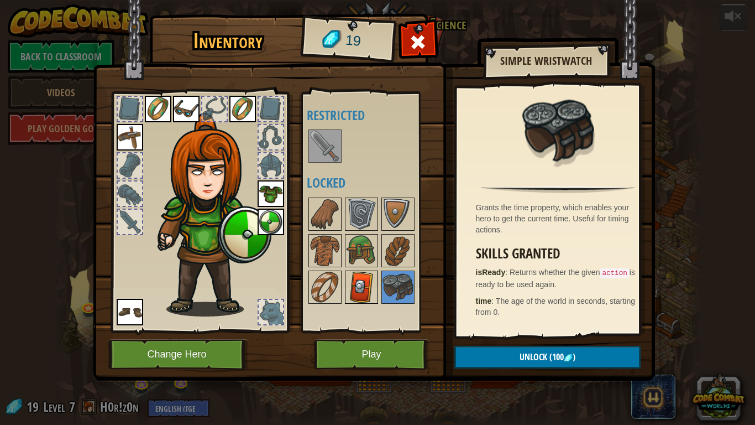
click at [361, 270] on div at bounding box center [361, 286] width 33 height 33
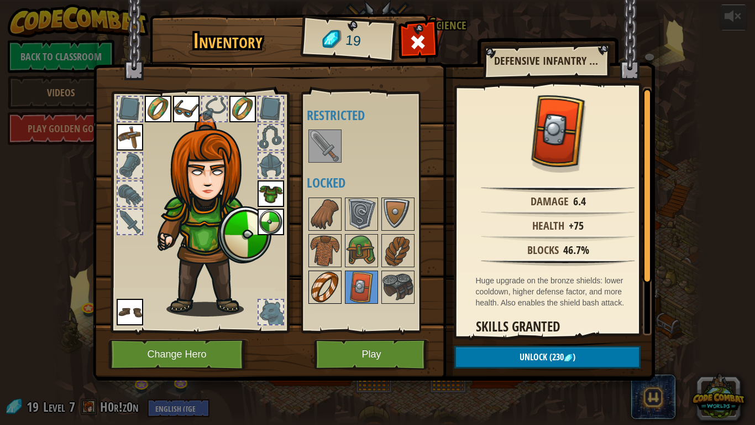
click at [327, 292] on img at bounding box center [325, 286] width 31 height 31
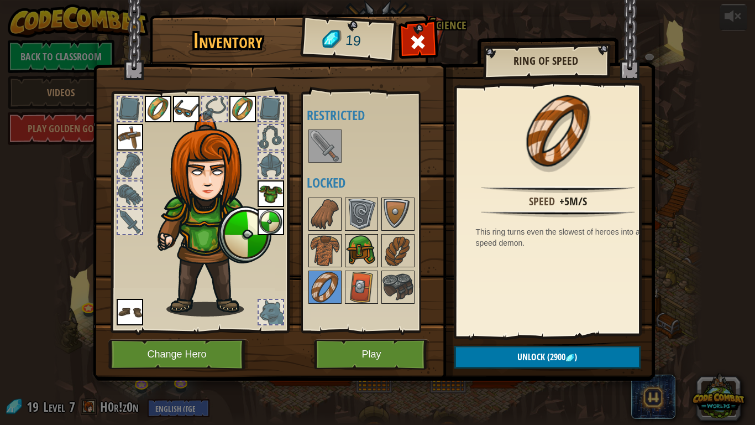
click at [359, 245] on img at bounding box center [361, 250] width 31 height 31
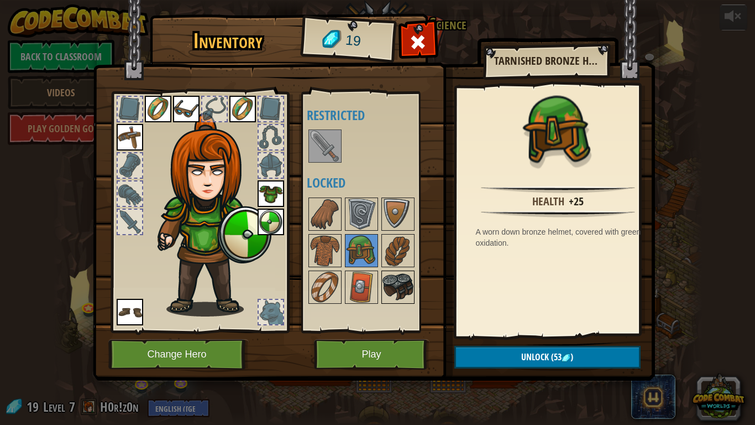
click at [410, 292] on img at bounding box center [398, 286] width 31 height 31
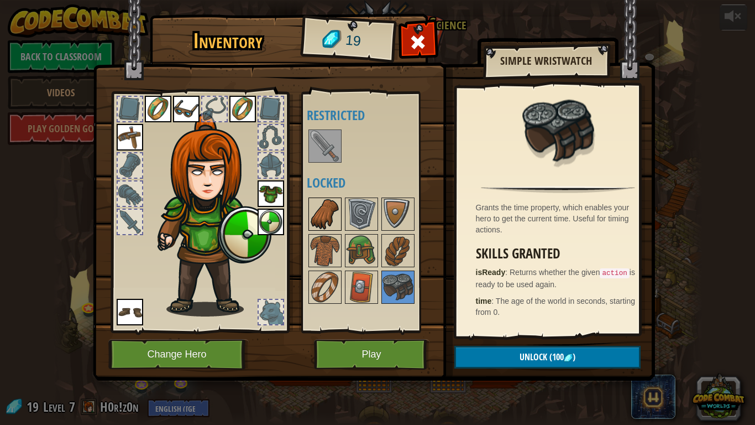
click at [330, 213] on img at bounding box center [325, 213] width 31 height 31
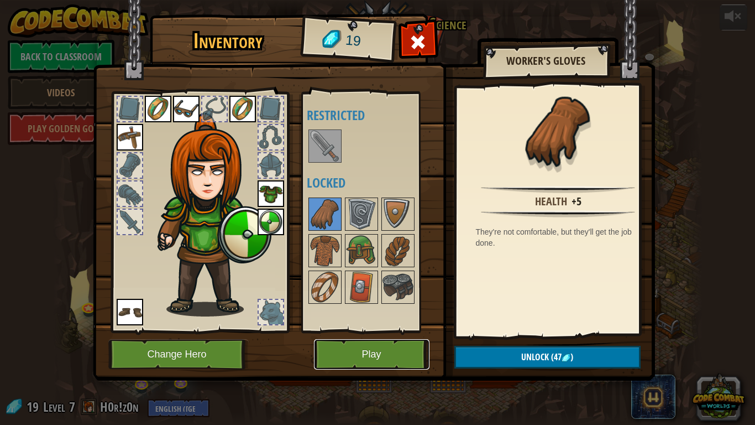
click at [391, 331] on button "Play" at bounding box center [372, 354] width 116 height 30
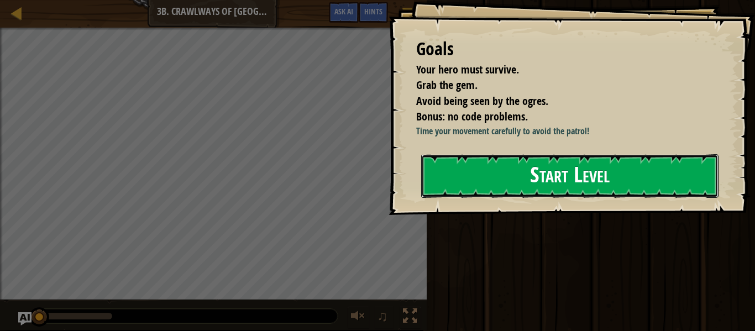
click at [643, 170] on button "Start Level" at bounding box center [569, 176] width 297 height 44
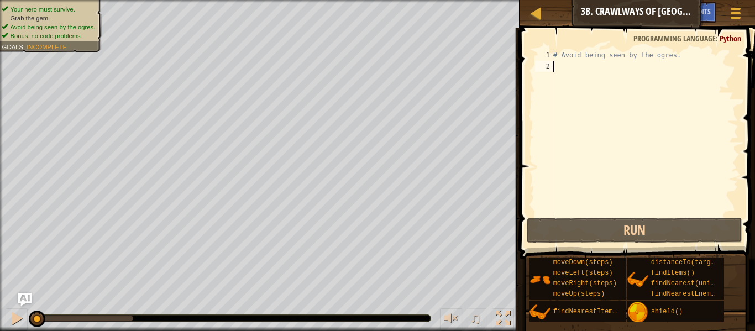
type textarea "r"
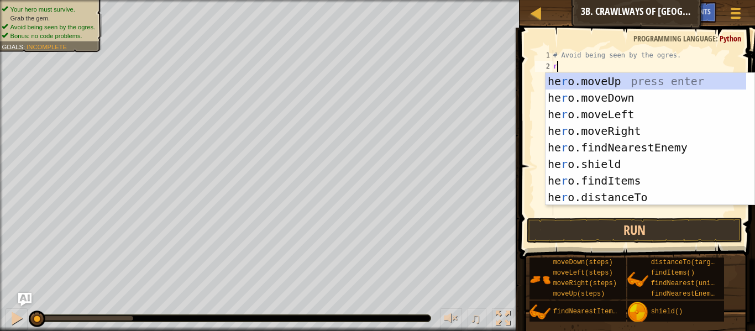
scroll to position [5, 0]
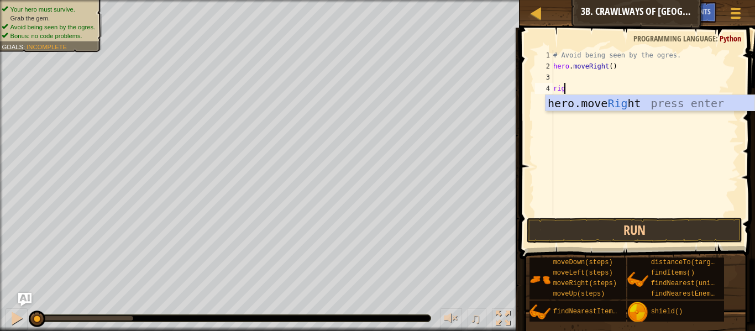
type textarea "right"
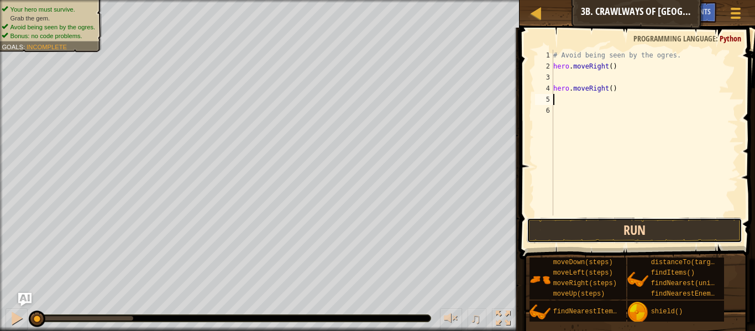
click at [652, 231] on button "Run" at bounding box center [635, 230] width 216 height 25
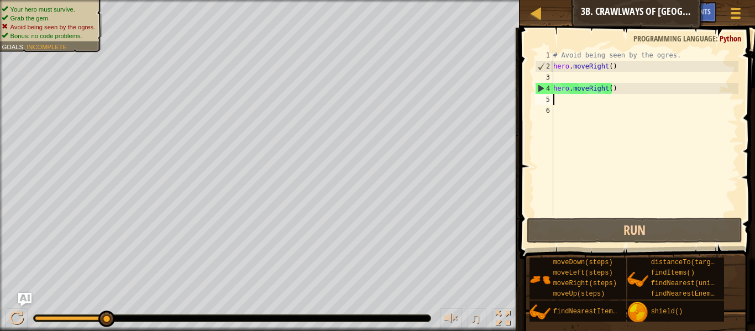
click at [558, 92] on div "# Avoid being seen by the ogres. hero . moveRight ( ) hero . moveRight ( )" at bounding box center [644, 144] width 187 height 188
type textarea "hero.moveRight()"
click at [564, 75] on div "# Avoid being seen by the ogres. hero . moveRight ( ) hero . moveRight ( )" at bounding box center [644, 144] width 187 height 188
type textarea "l"
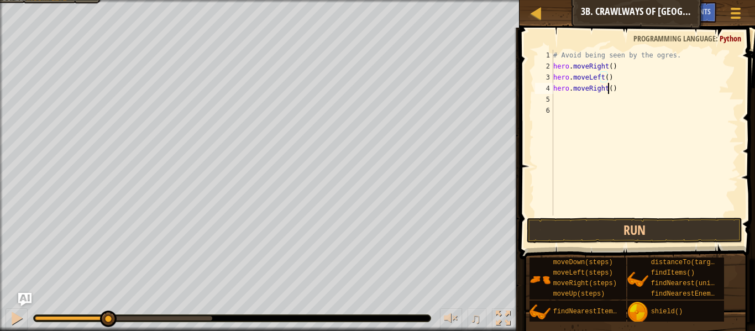
type textarea "hero.moveRight()"
type textarea "l"
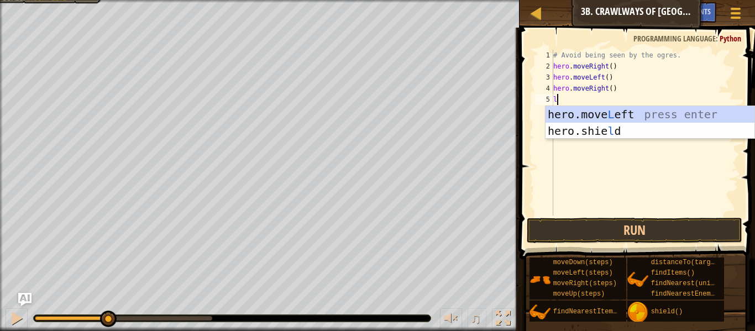
click at [615, 112] on div "hero.move L eft press enter hero.[PERSON_NAME] press enter" at bounding box center [650, 139] width 209 height 66
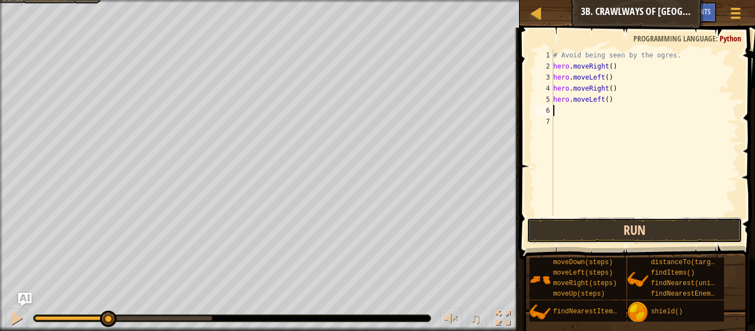
click at [627, 221] on button "Run" at bounding box center [635, 230] width 216 height 25
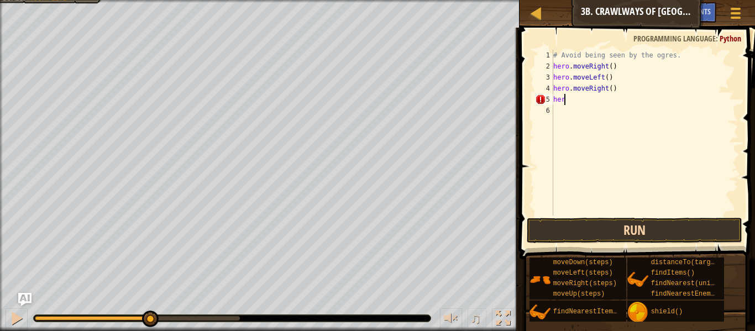
type textarea "h"
type textarea "hero.moveRight()"
click at [579, 231] on button "Run" at bounding box center [635, 230] width 216 height 25
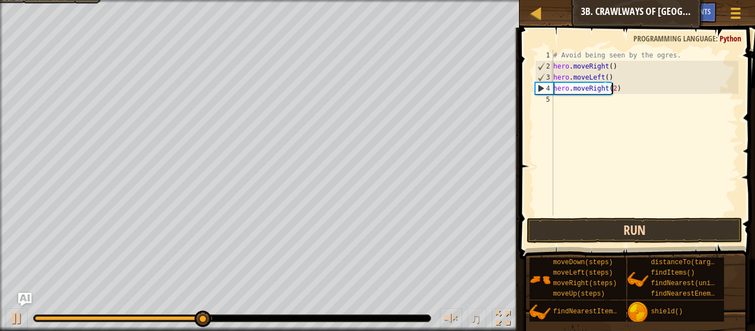
scroll to position [5, 4]
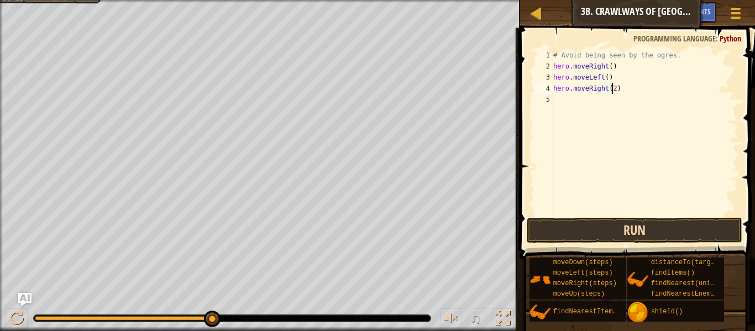
type textarea "hero.moveRight(2)"
click at [658, 240] on button "Run" at bounding box center [635, 230] width 216 height 25
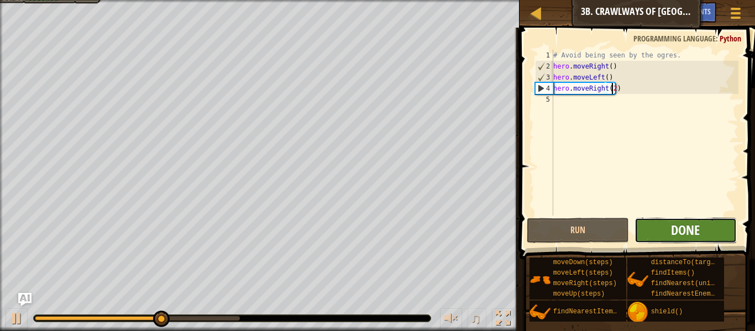
click at [699, 222] on span "Done" at bounding box center [685, 230] width 29 height 18
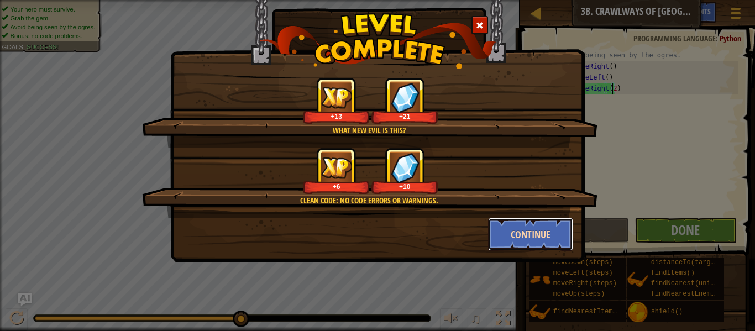
click at [542, 222] on button "Continue" at bounding box center [531, 234] width 86 height 33
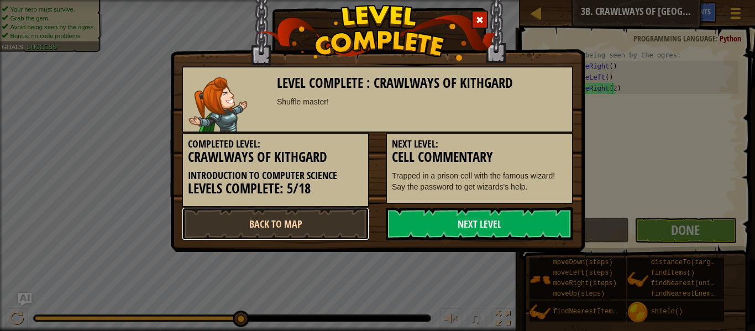
click at [343, 237] on link "Back to Map" at bounding box center [275, 223] width 187 height 33
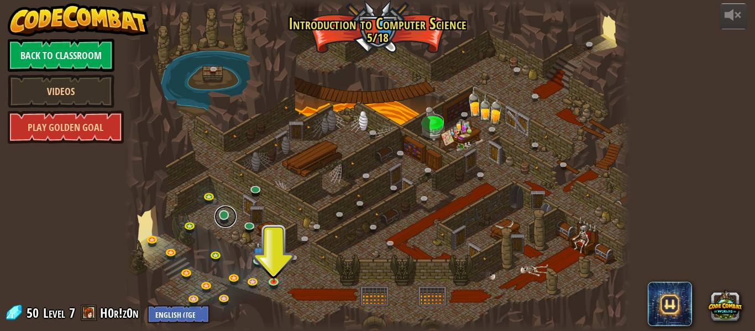
click at [222, 222] on link at bounding box center [225, 217] width 22 height 22
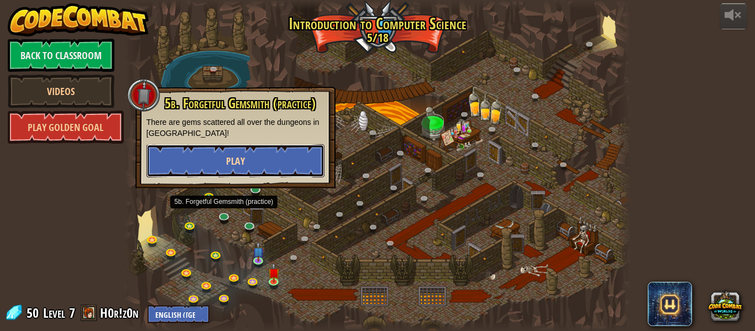
click at [185, 165] on button "Play" at bounding box center [235, 160] width 178 height 33
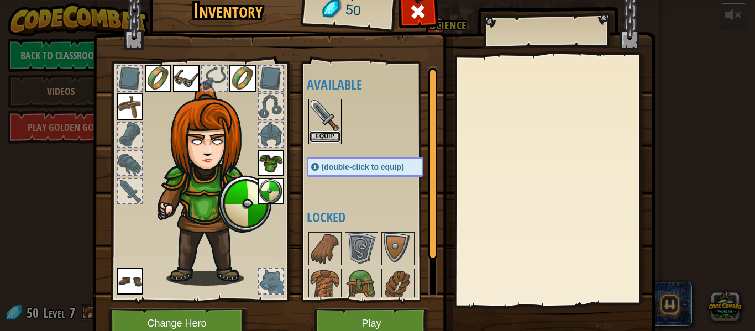
click at [319, 135] on button "Equip" at bounding box center [325, 137] width 31 height 12
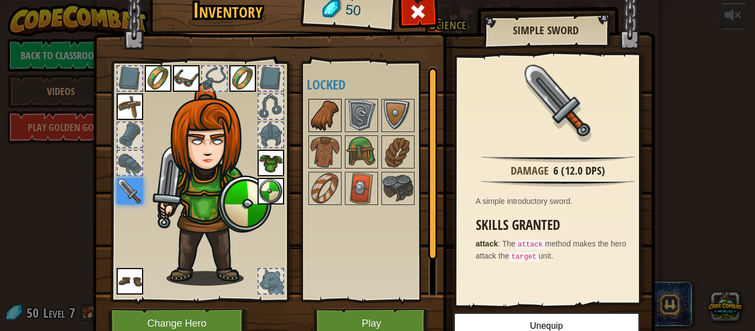
click at [320, 114] on img at bounding box center [325, 115] width 31 height 31
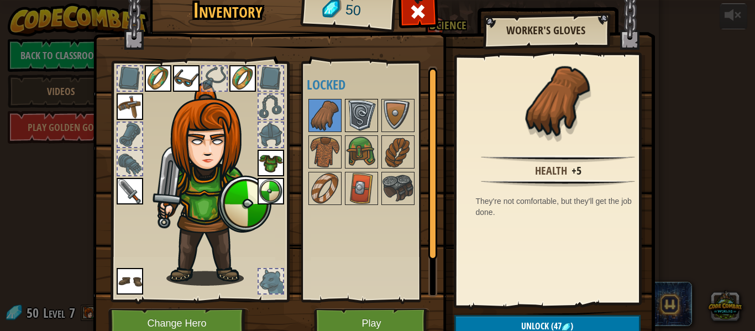
click at [362, 107] on img at bounding box center [361, 115] width 31 height 31
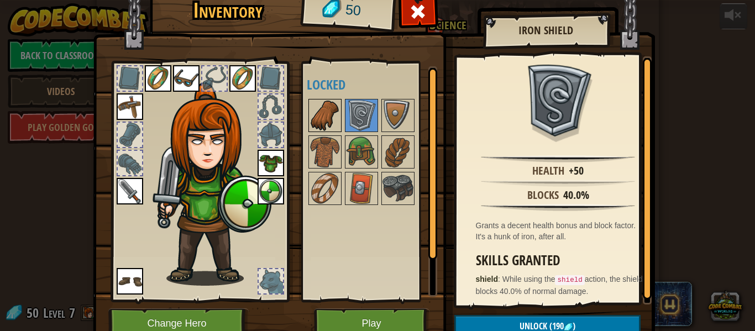
click at [324, 117] on img at bounding box center [325, 115] width 31 height 31
